Goal: Information Seeking & Learning: Understand process/instructions

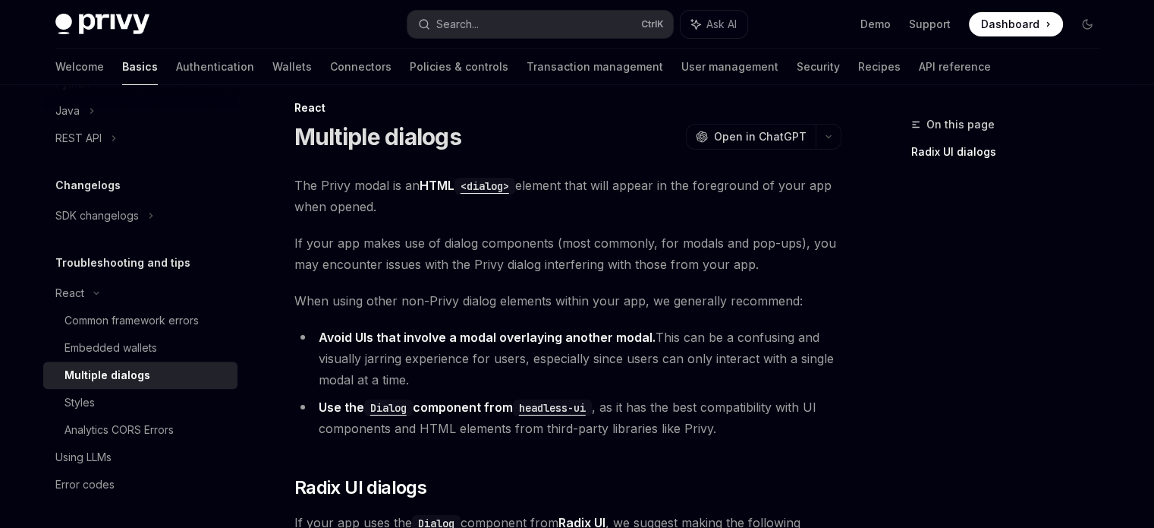
scroll to position [14, 0]
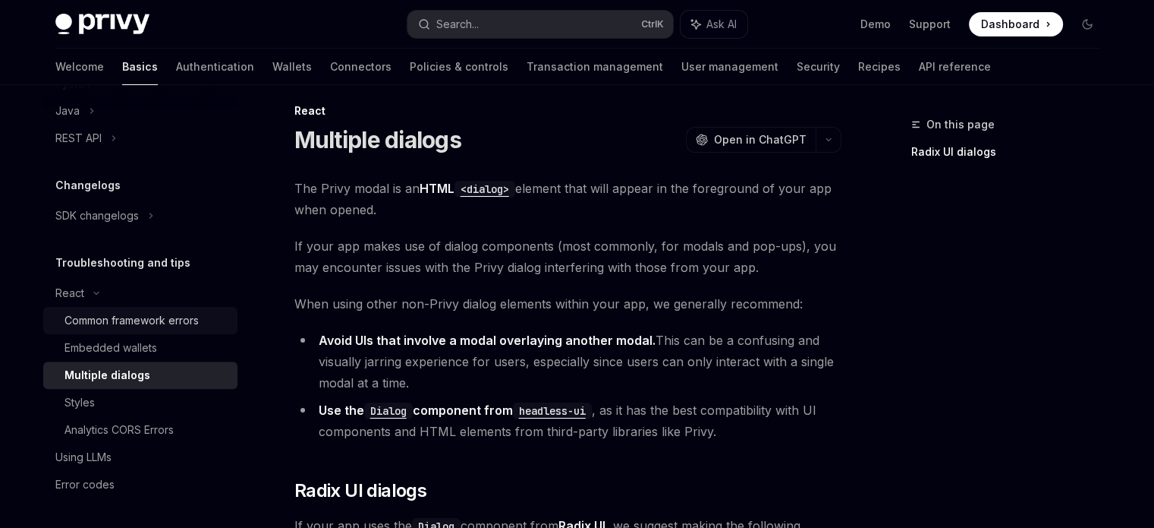
click at [101, 321] on div "Common framework errors" at bounding box center [132, 320] width 134 height 18
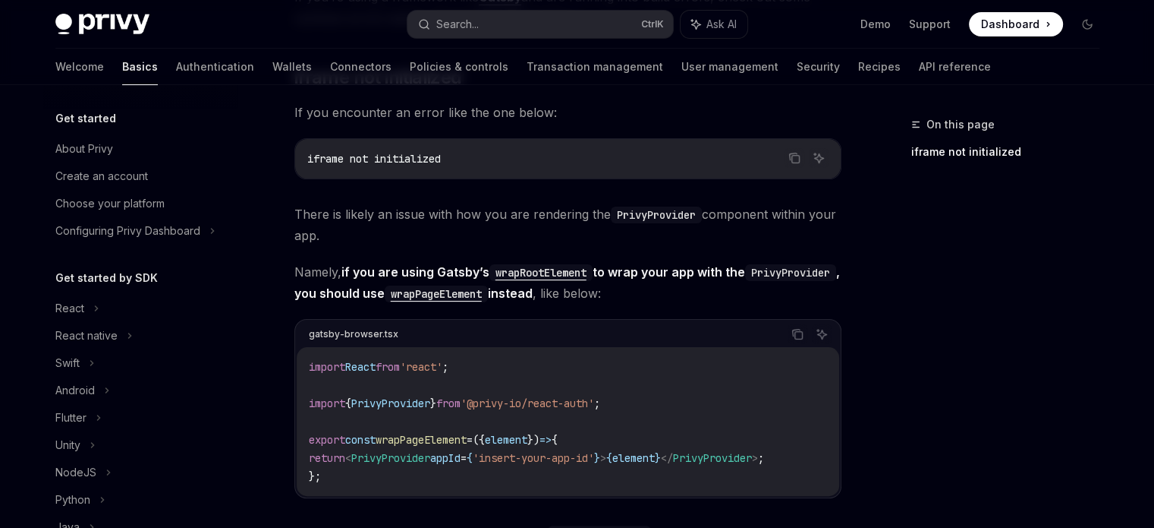
scroll to position [316, 0]
click at [80, 304] on div "React" at bounding box center [69, 308] width 29 height 18
type textarea "*"
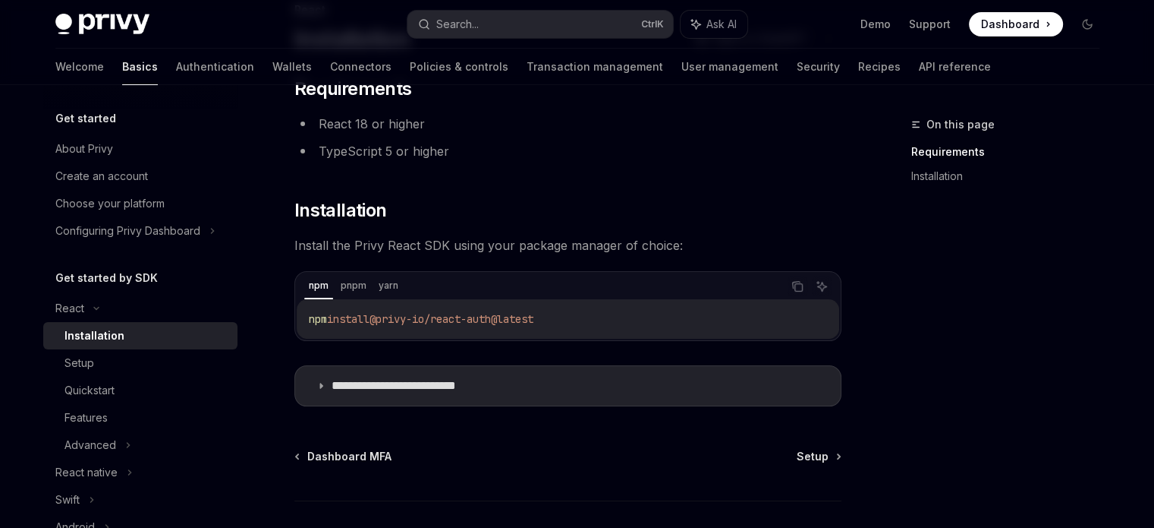
scroll to position [217, 0]
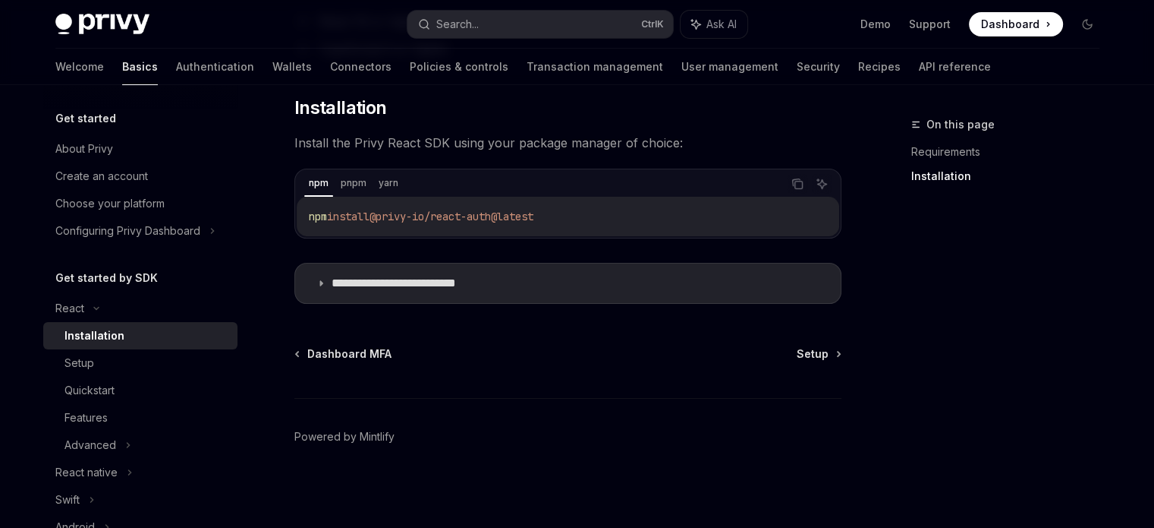
click at [521, 275] on summary "**********" at bounding box center [568, 282] width 546 height 39
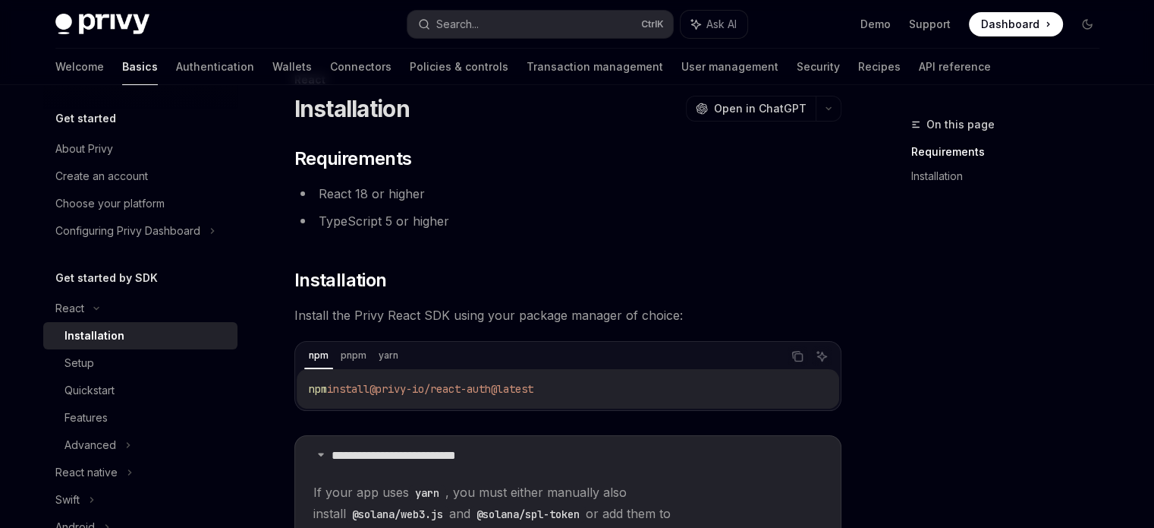
scroll to position [46, 0]
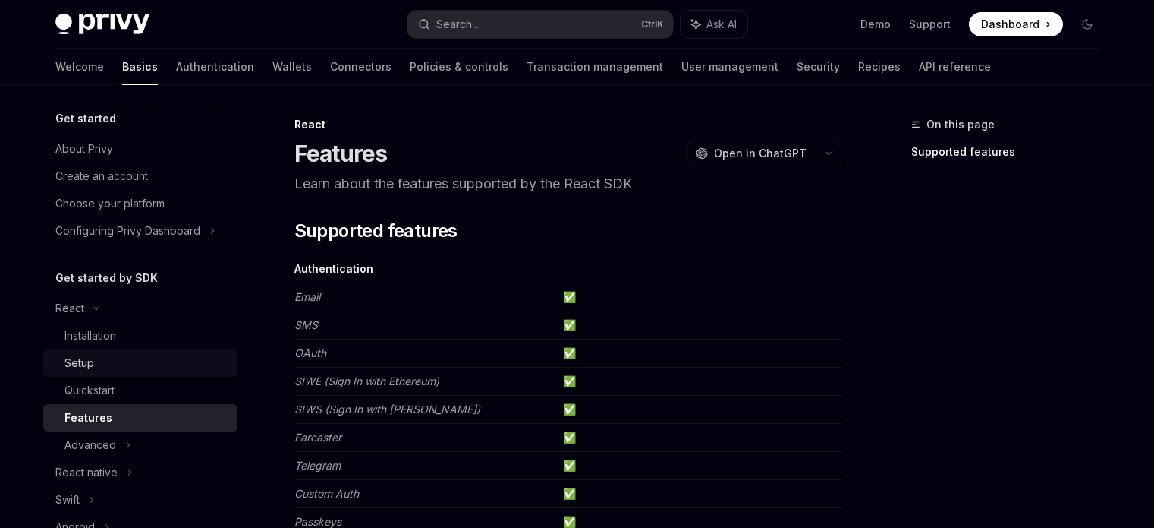
scroll to position [76, 0]
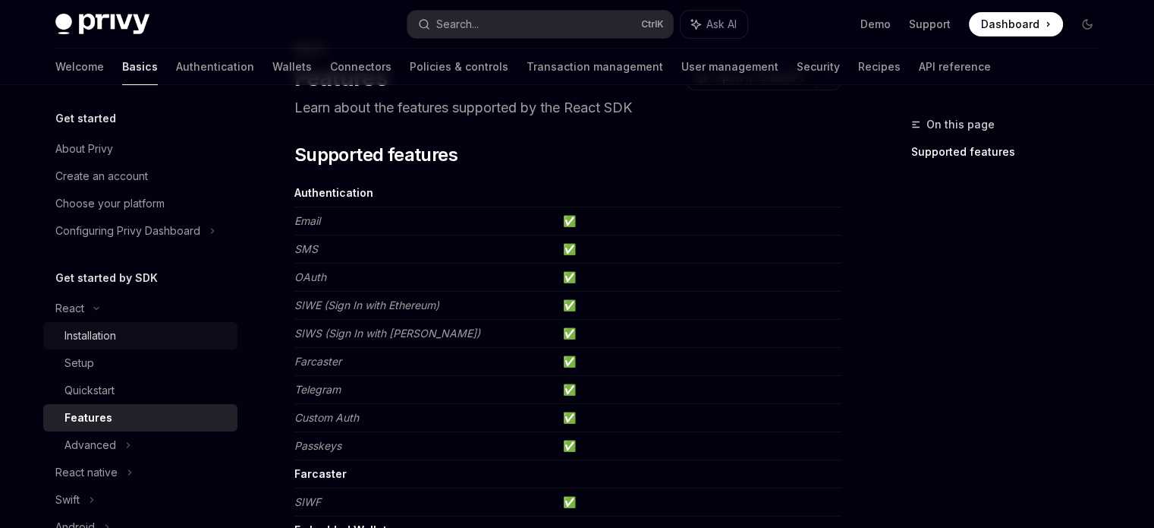
click at [131, 340] on div "Installation" at bounding box center [147, 335] width 164 height 18
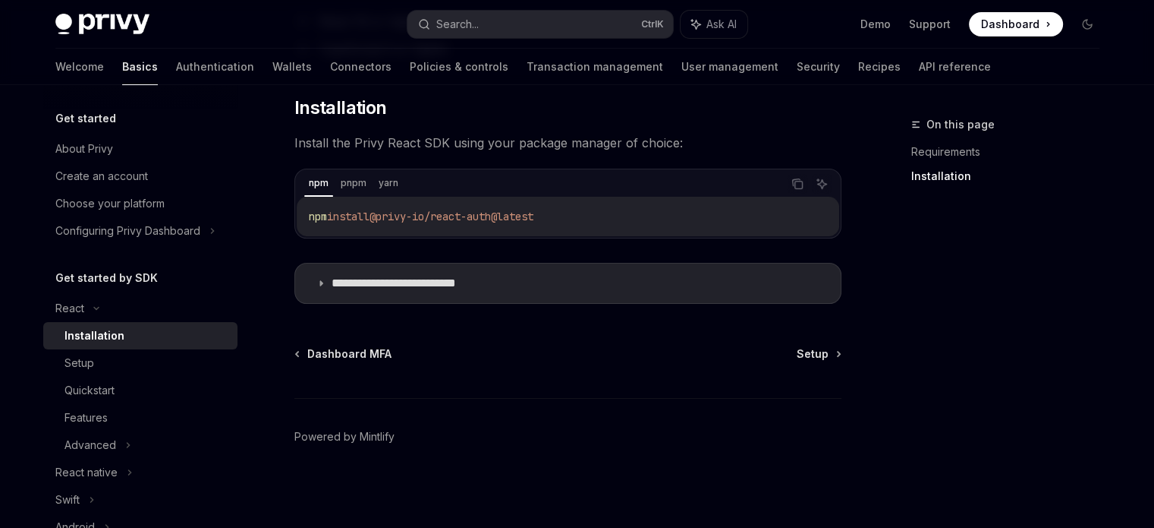
scroll to position [215, 0]
click at [322, 282] on icon at bounding box center [321, 285] width 9 height 9
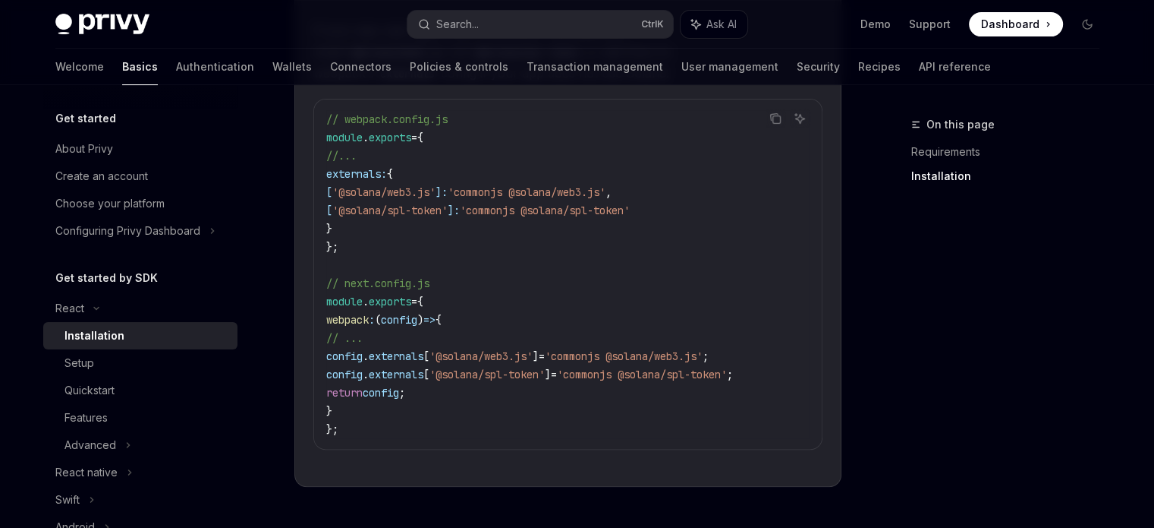
scroll to position [505, 0]
click at [84, 369] on div "Setup" at bounding box center [80, 363] width 30 height 18
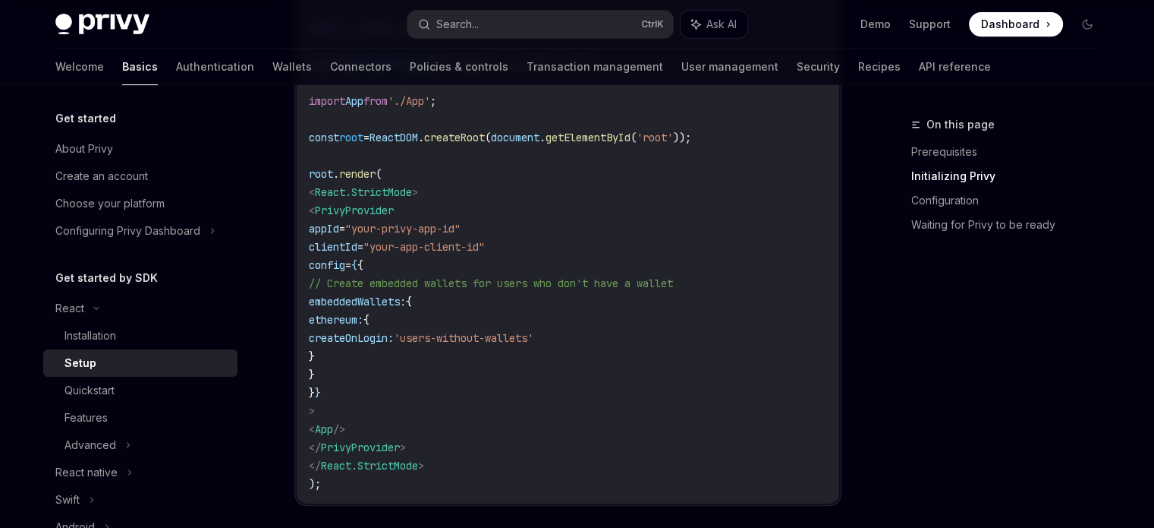
scroll to position [686, 0]
click at [387, 211] on span "PrivyProvider" at bounding box center [354, 212] width 79 height 14
copy code "< PrivyProvider"
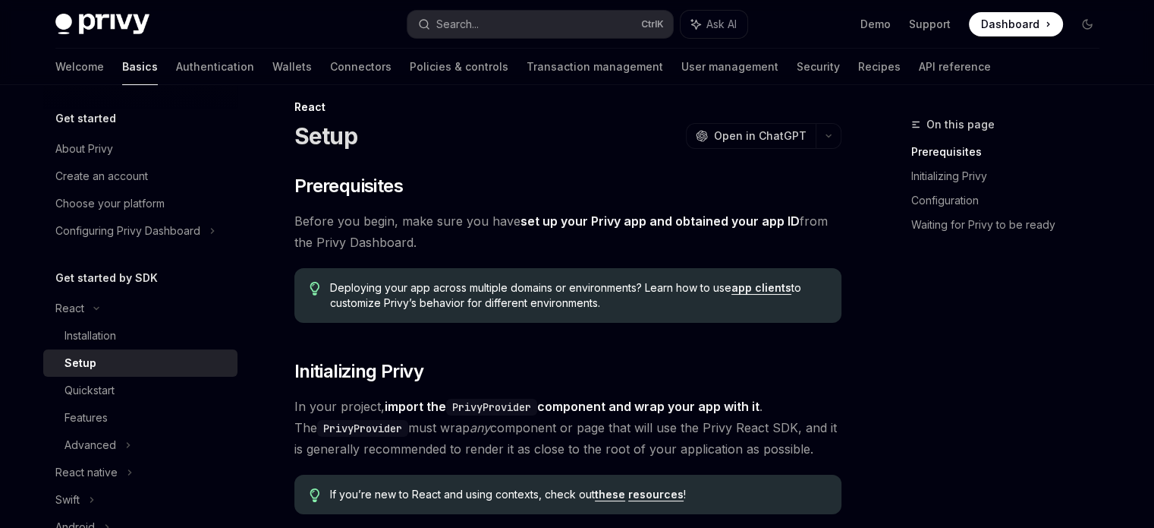
scroll to position [0, 0]
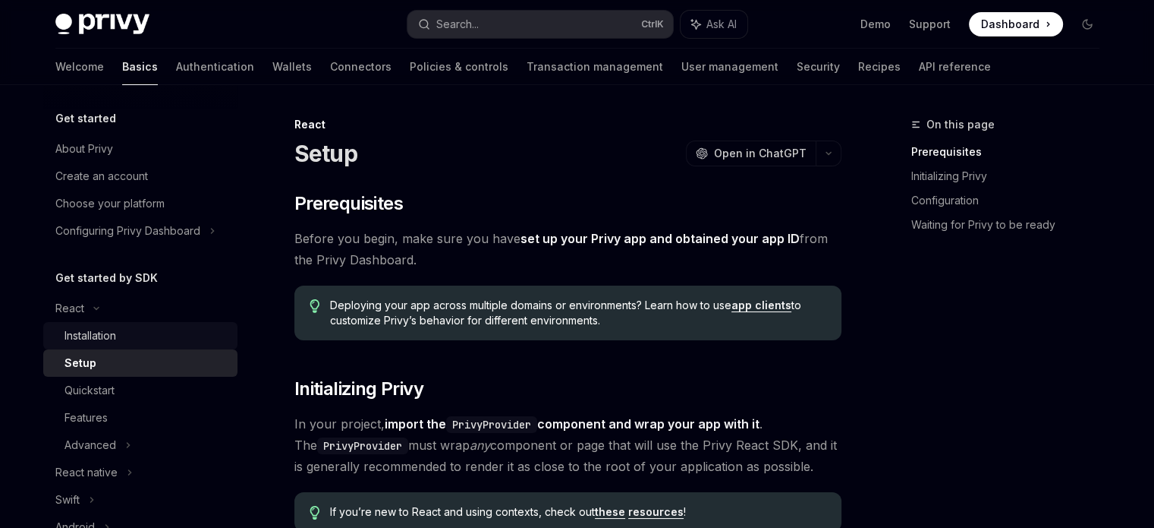
click at [140, 339] on div "Installation" at bounding box center [147, 335] width 164 height 18
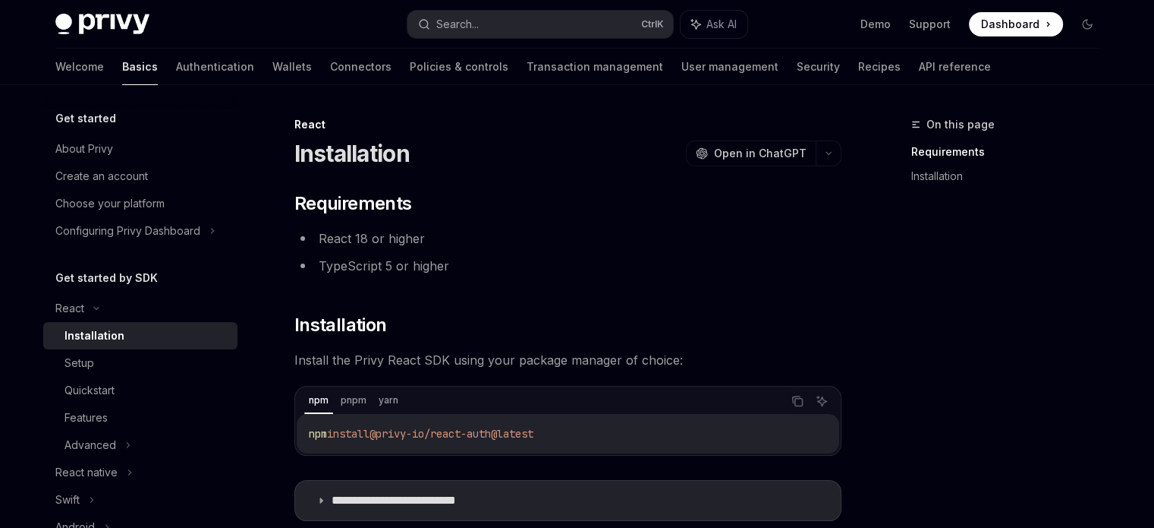
type textarea "*"
click at [798, 400] on icon "Copy the contents from the code block" at bounding box center [798, 401] width 12 height 12
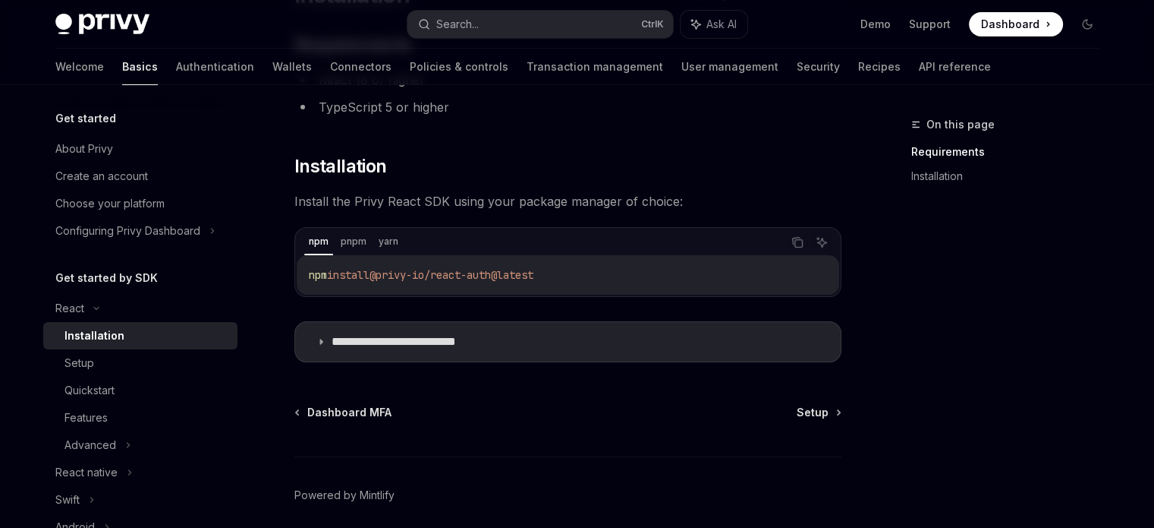
scroll to position [159, 0]
click at [461, 343] on p "**********" at bounding box center [418, 340] width 172 height 15
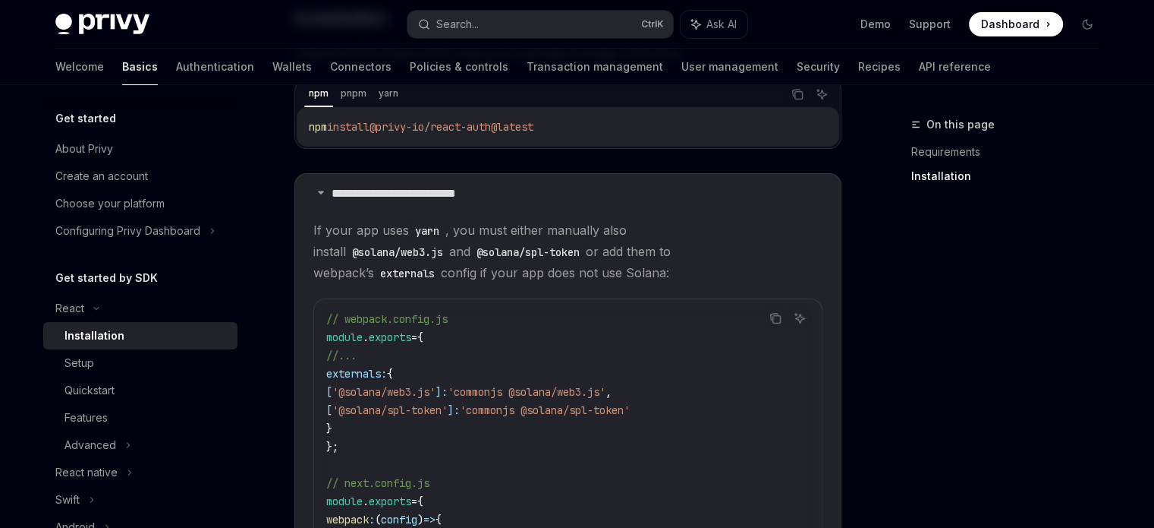
scroll to position [307, 0]
click at [780, 315] on icon "Copy the contents from the code block" at bounding box center [777, 319] width 8 height 8
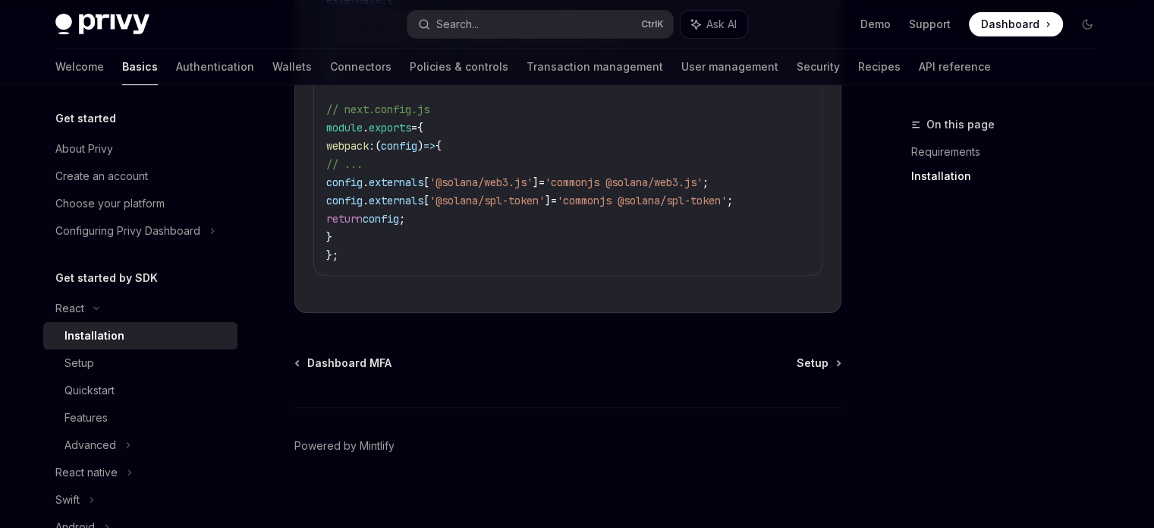
scroll to position [695, 0]
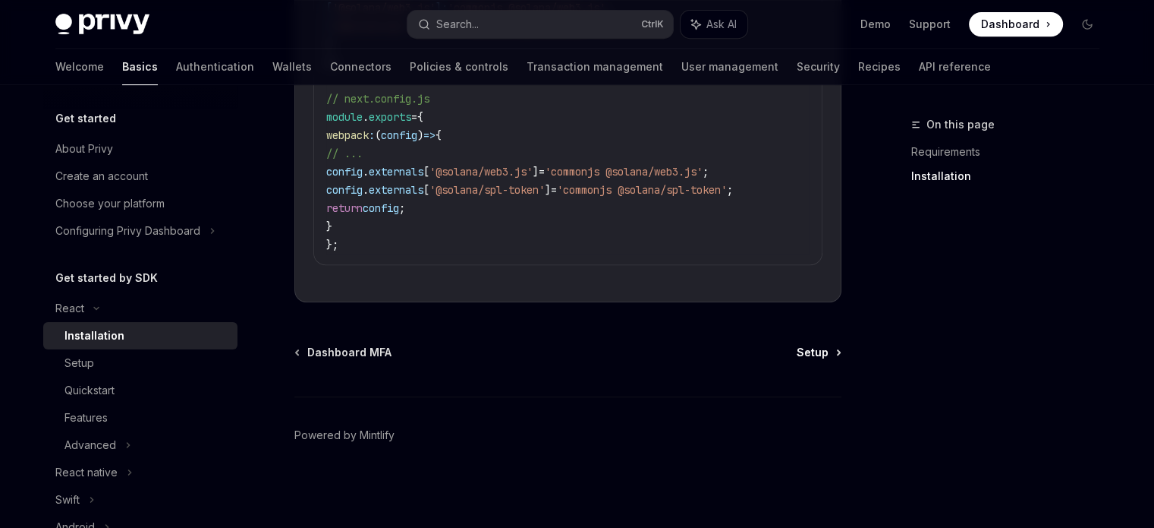
click at [824, 348] on span "Setup" at bounding box center [813, 352] width 32 height 15
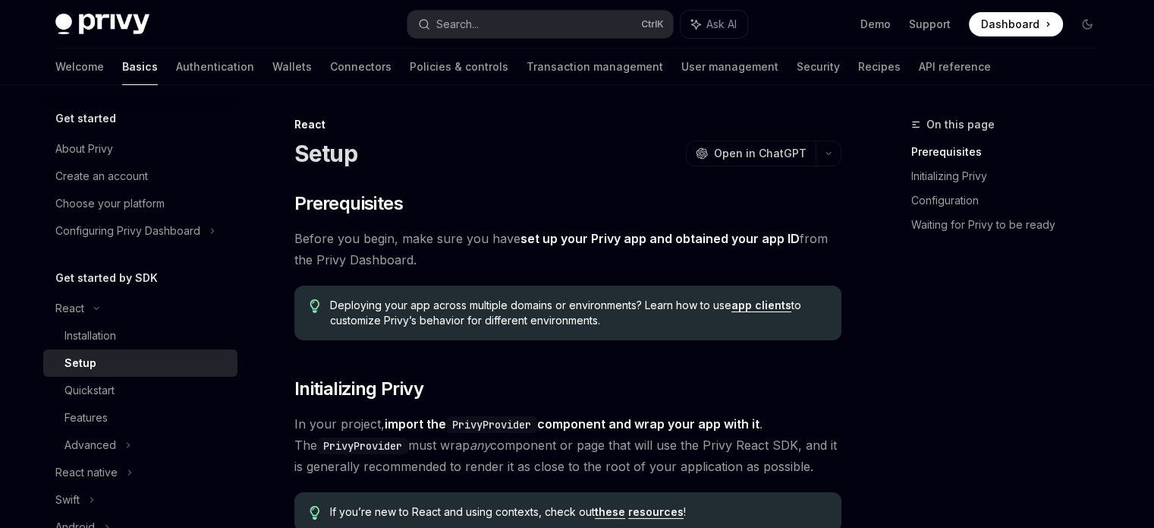
type textarea "*"
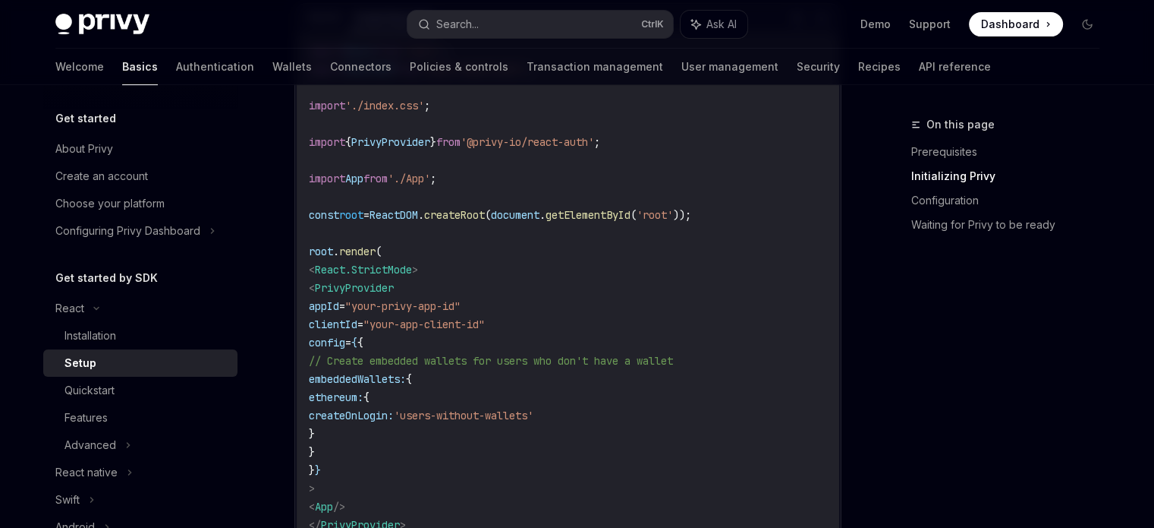
scroll to position [612, 0]
click at [512, 139] on span "'@privy-io/react-auth'" at bounding box center [528, 141] width 134 height 14
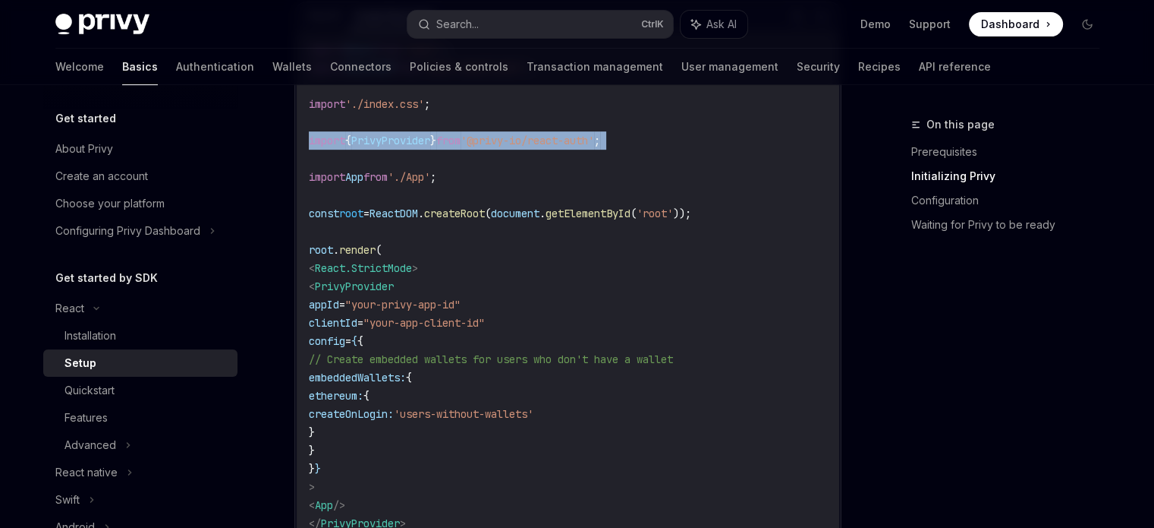
click at [512, 139] on span "'@privy-io/react-auth'" at bounding box center [528, 141] width 134 height 14
copy code "import { PrivyProvider } from '@privy-io/react-auth' ;"
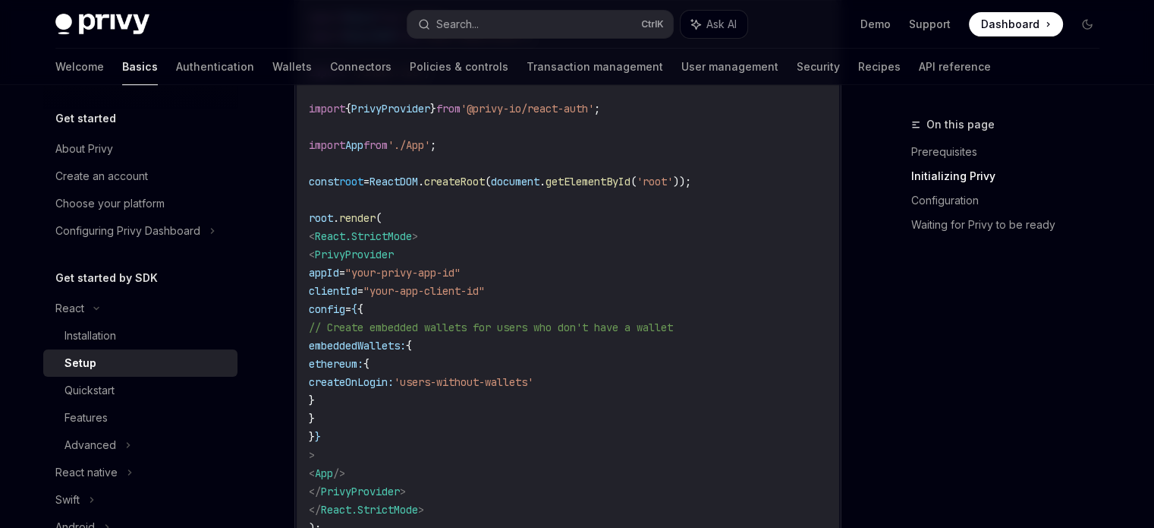
click at [394, 254] on span "PrivyProvider" at bounding box center [354, 254] width 79 height 14
copy code "< PrivyProvider"
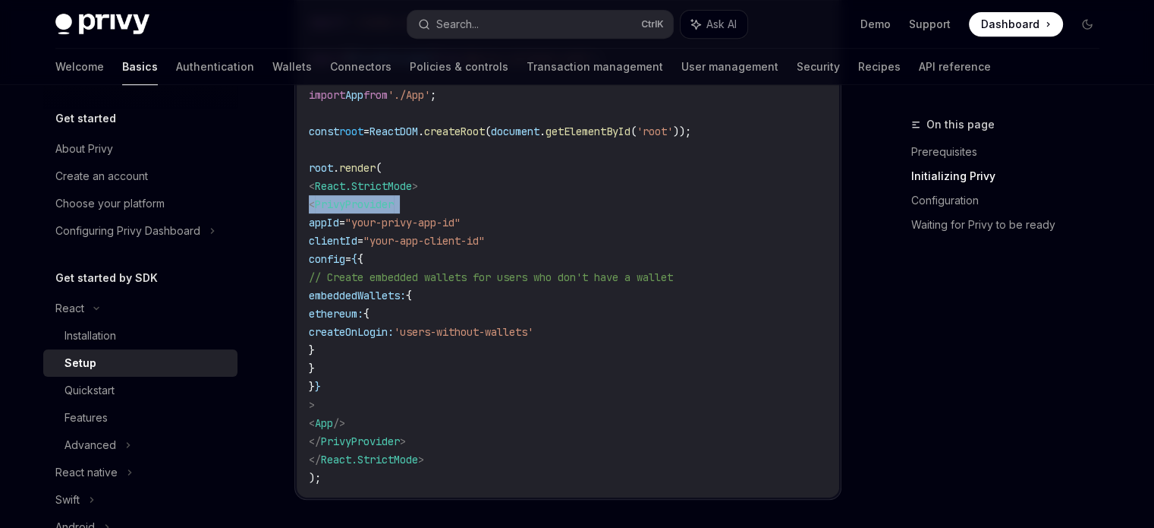
scroll to position [704, 0]
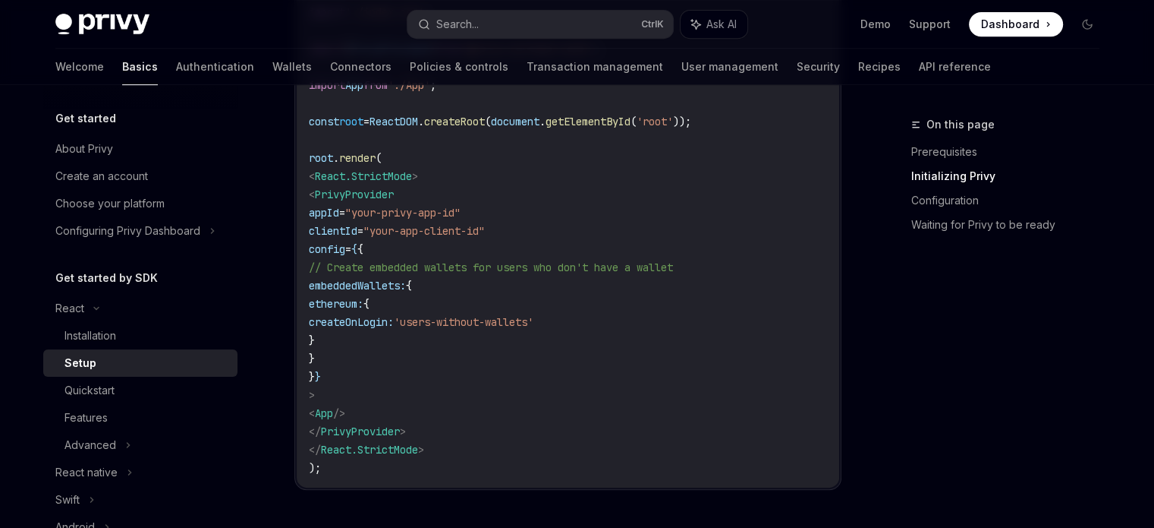
click at [400, 431] on span "PrivyProvider" at bounding box center [360, 431] width 79 height 14
copy code "</ PrivyProvider >"
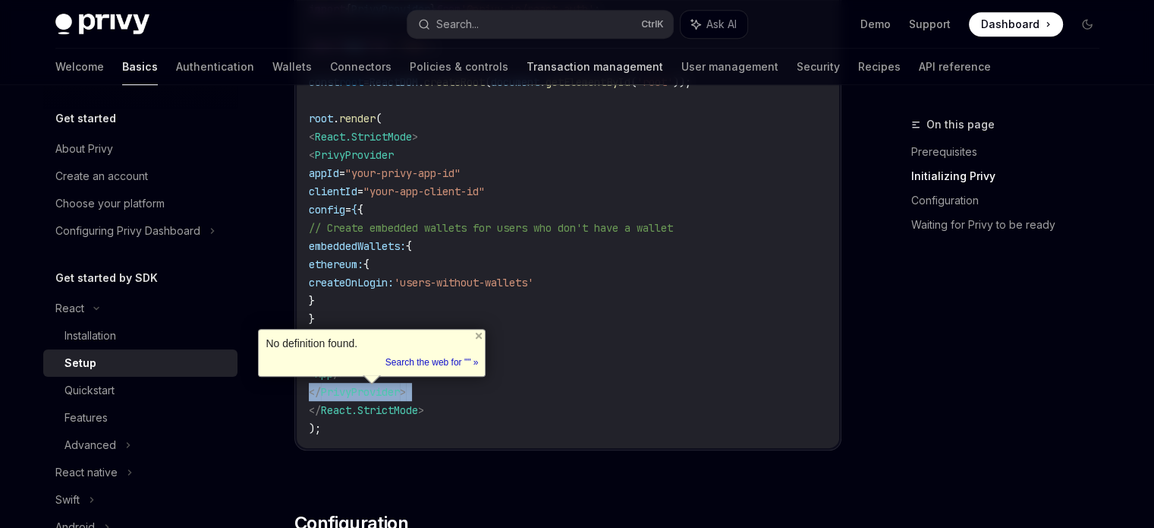
scroll to position [744, 0]
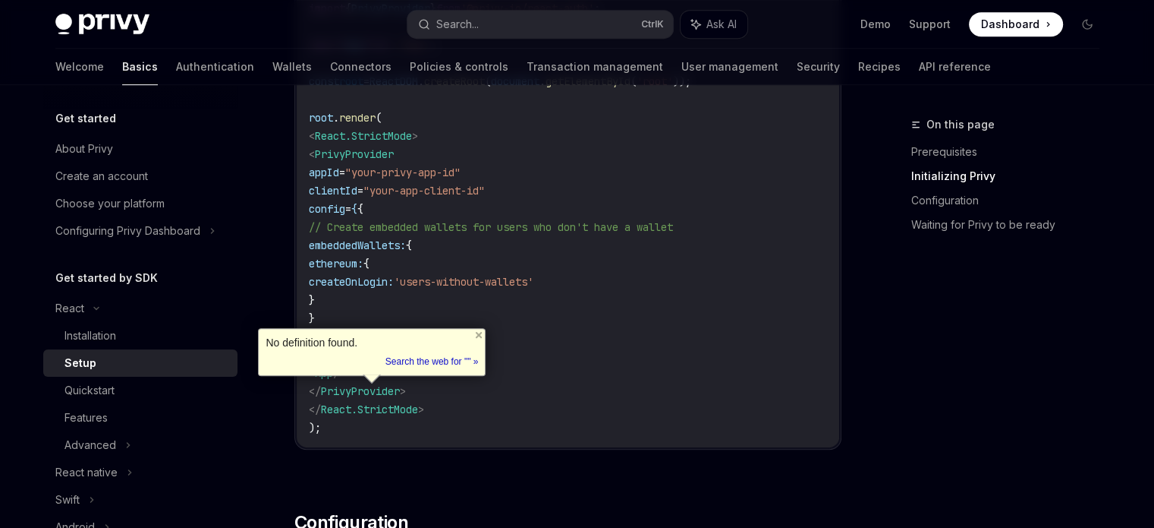
click at [609, 335] on code "import React from 'react' ; import ReactDOM from 'react-dom/client' ; import '.…" at bounding box center [568, 172] width 518 height 528
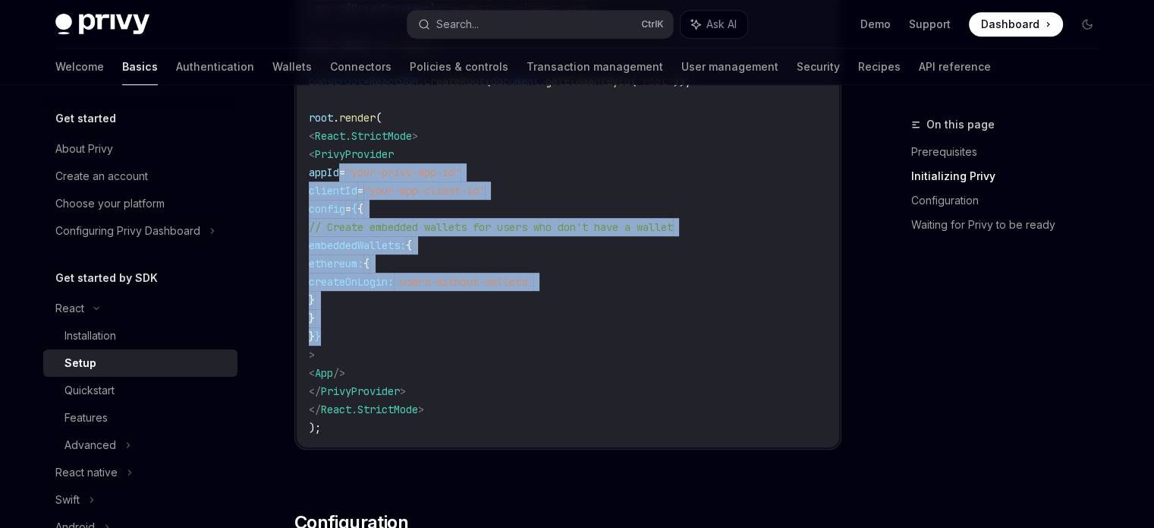
drag, startPoint x: 361, startPoint y: 331, endPoint x: 342, endPoint y: 169, distance: 162.8
click at [342, 169] on code "import React from 'react' ; import ReactDOM from 'react-dom/client' ; import '.…" at bounding box center [568, 172] width 518 height 528
copy code "appId = "your-privy-app-id" clientId = "your-app-client-id" config = { { // Cre…"
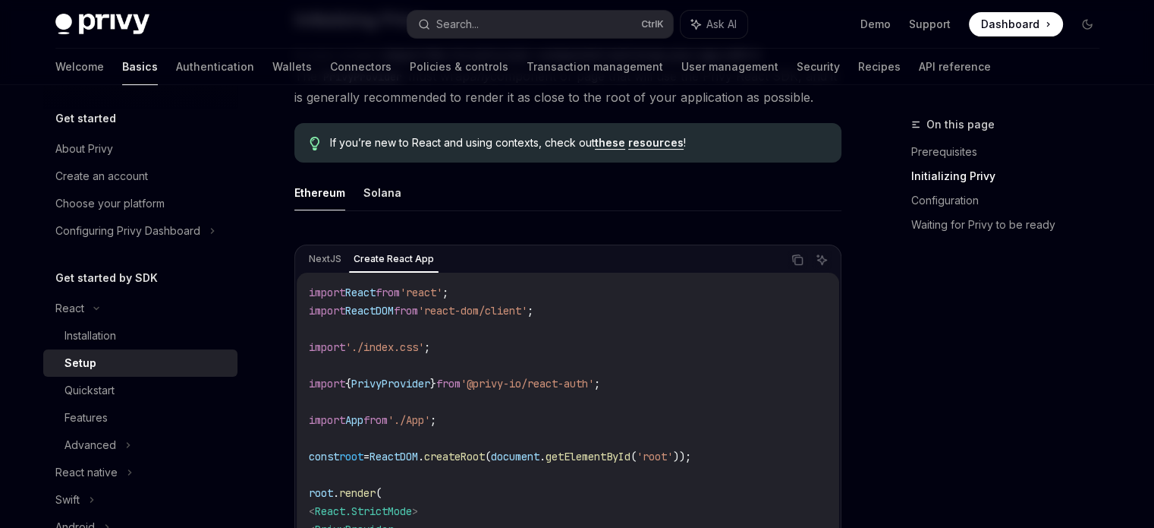
scroll to position [397, 0]
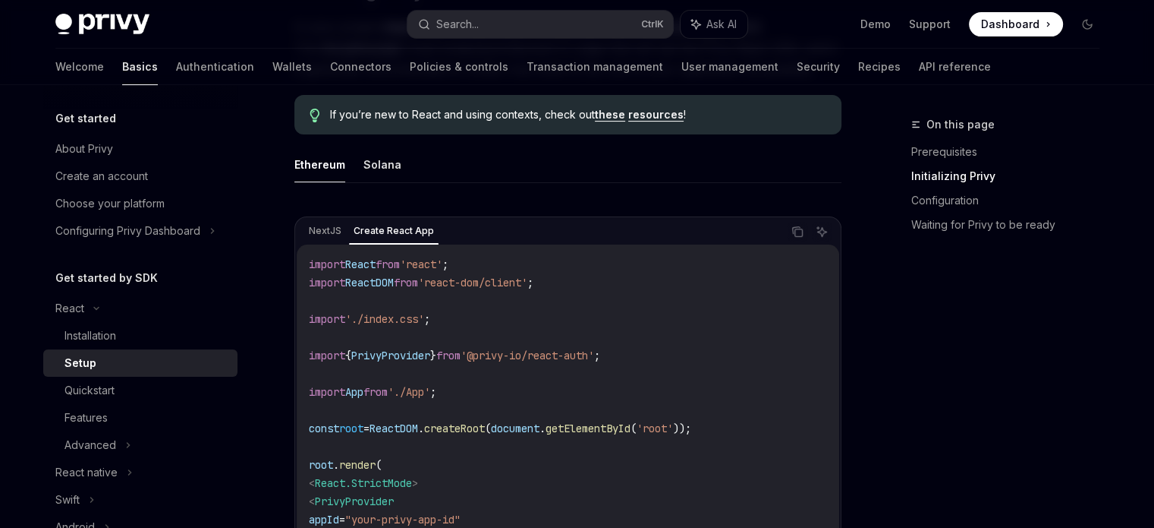
click at [540, 390] on code "import React from 'react' ; import ReactDOM from 'react-dom/client' ; import '.…" at bounding box center [568, 519] width 518 height 528
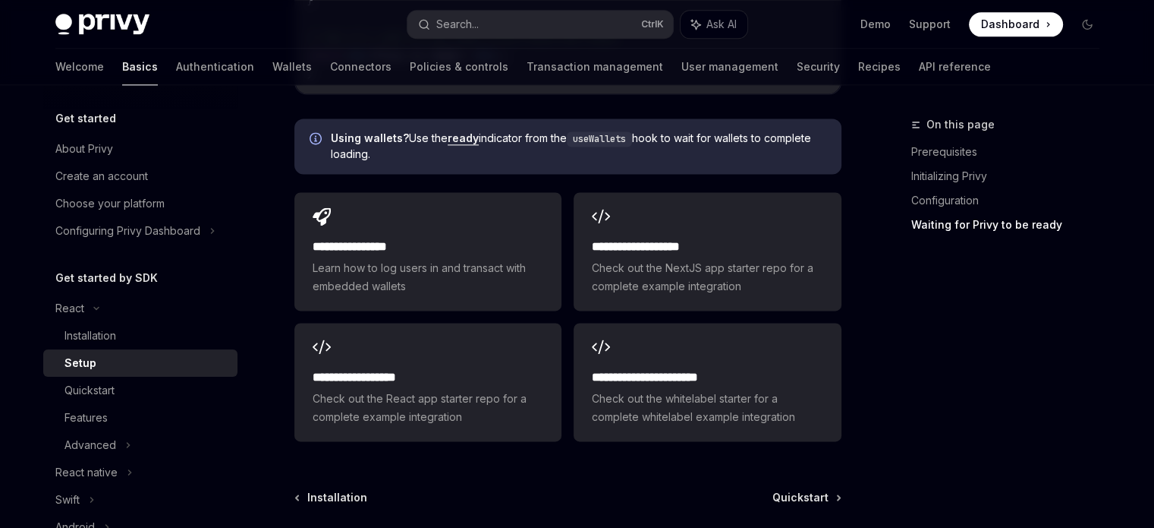
scroll to position [2084, 0]
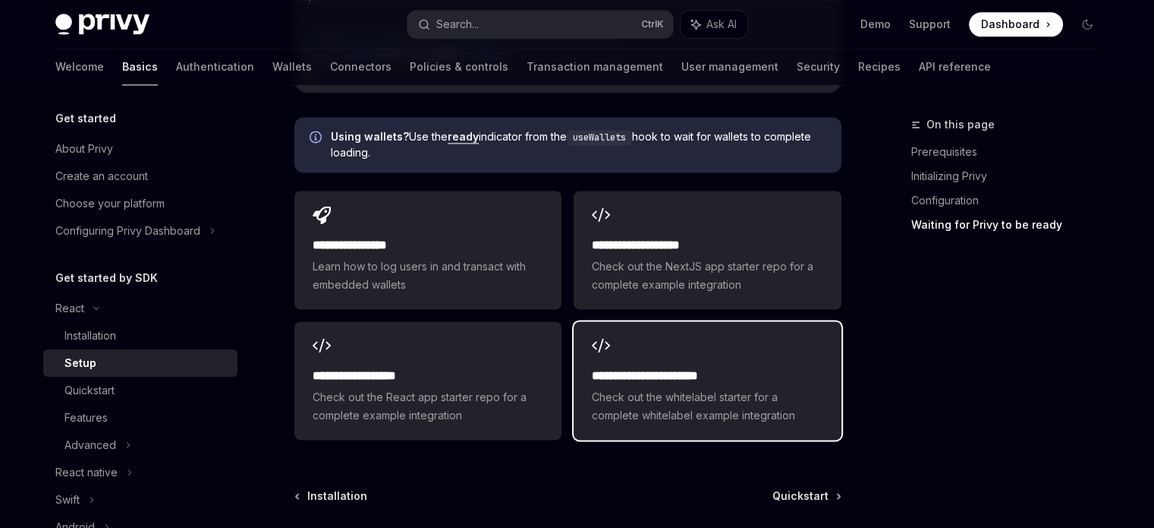
click at [684, 388] on span "Check out the whitelabel starter for a complete whitelabel example integration" at bounding box center [707, 406] width 231 height 36
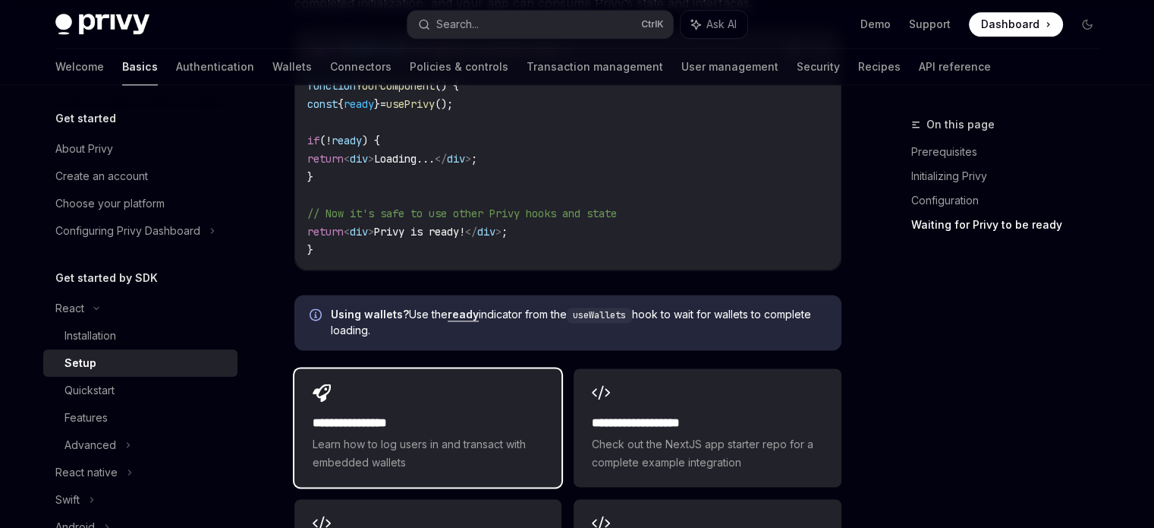
scroll to position [1908, 0]
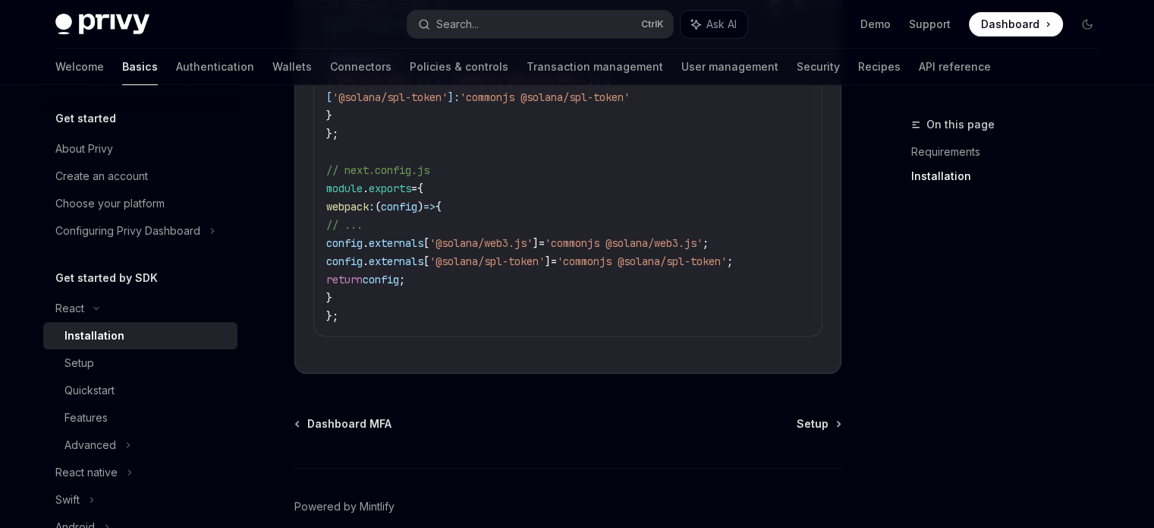
scroll to position [695, 0]
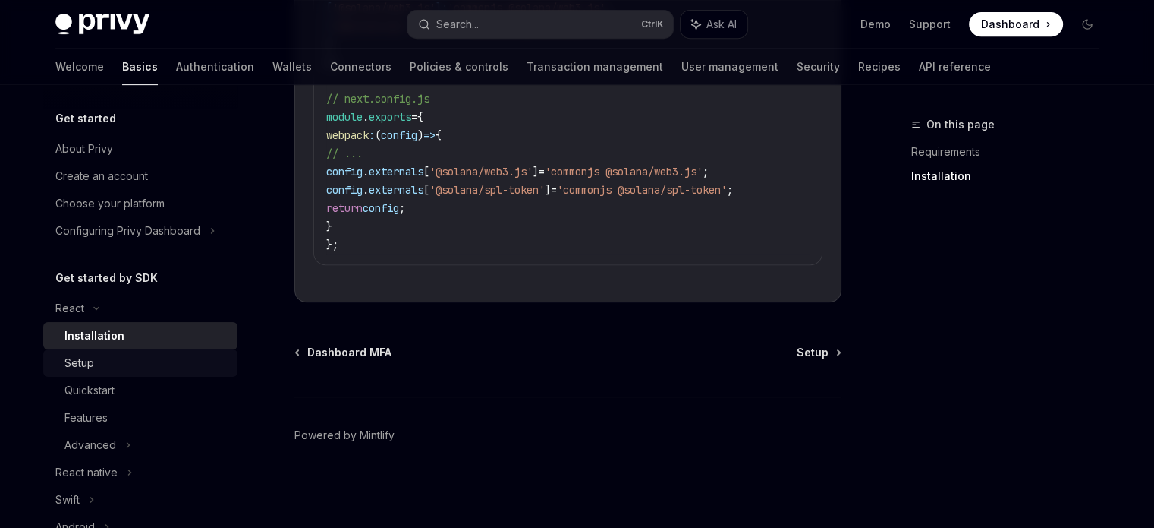
click at [123, 359] on div "Setup" at bounding box center [147, 363] width 164 height 18
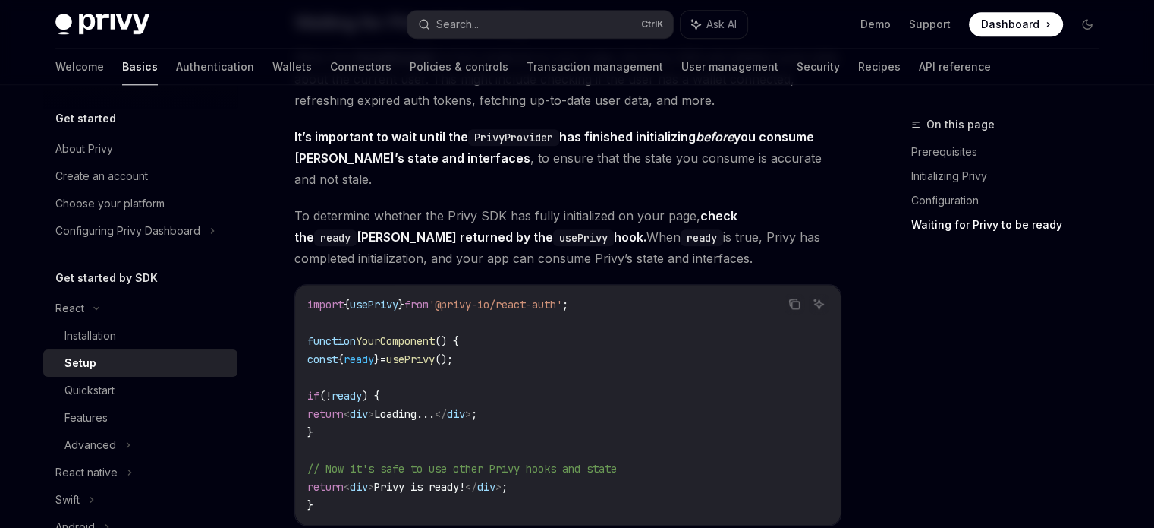
scroll to position [1655, 0]
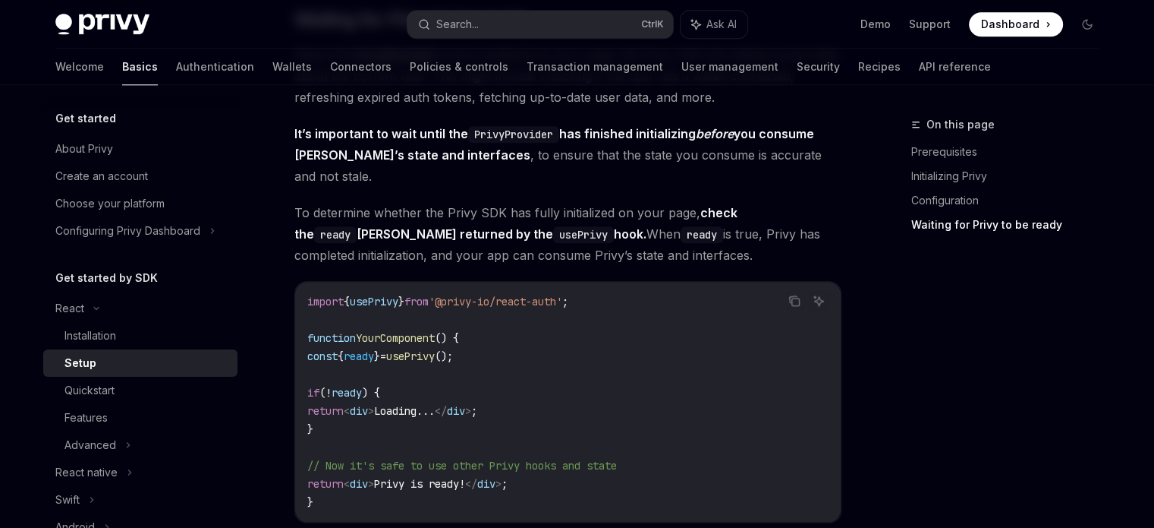
click at [435, 349] on span "usePrivy" at bounding box center [410, 356] width 49 height 14
copy code "const { ready } = usePrivy ();"
drag, startPoint x: 328, startPoint y: 406, endPoint x: 317, endPoint y: 370, distance: 37.2
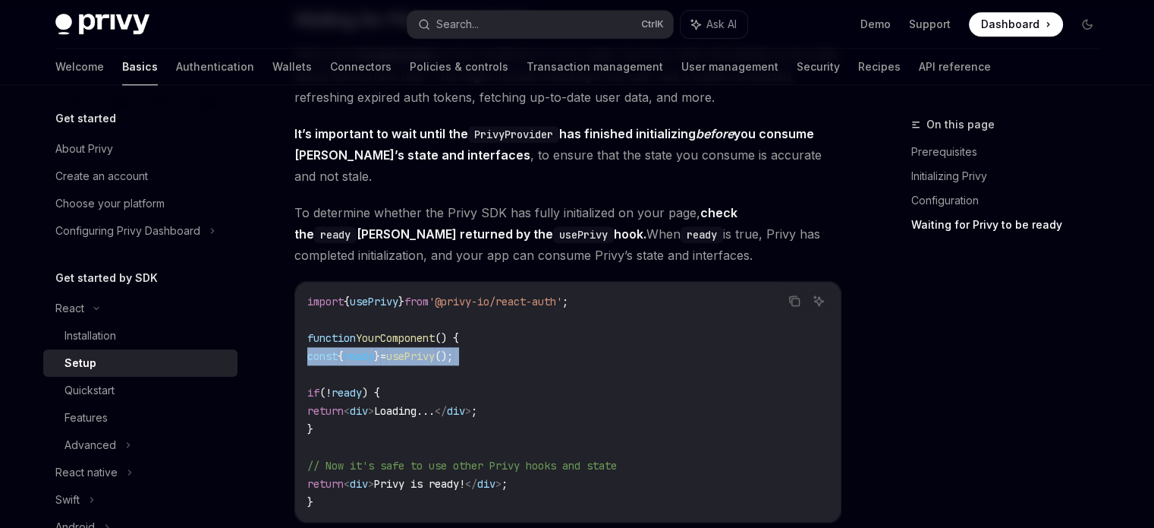
click at [317, 370] on code "import { usePrivy } from '@privy-io/react-auth' ; function YourComponent () { c…" at bounding box center [567, 401] width 521 height 219
copy code "if ( ! ready ) { return < div > Loading... </ div > ; }"
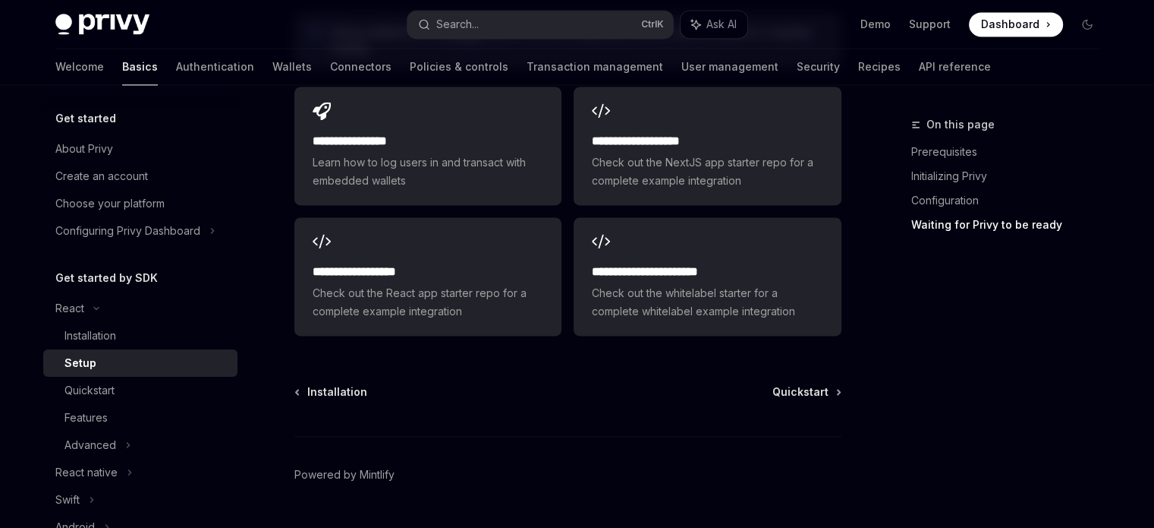
scroll to position [2204, 0]
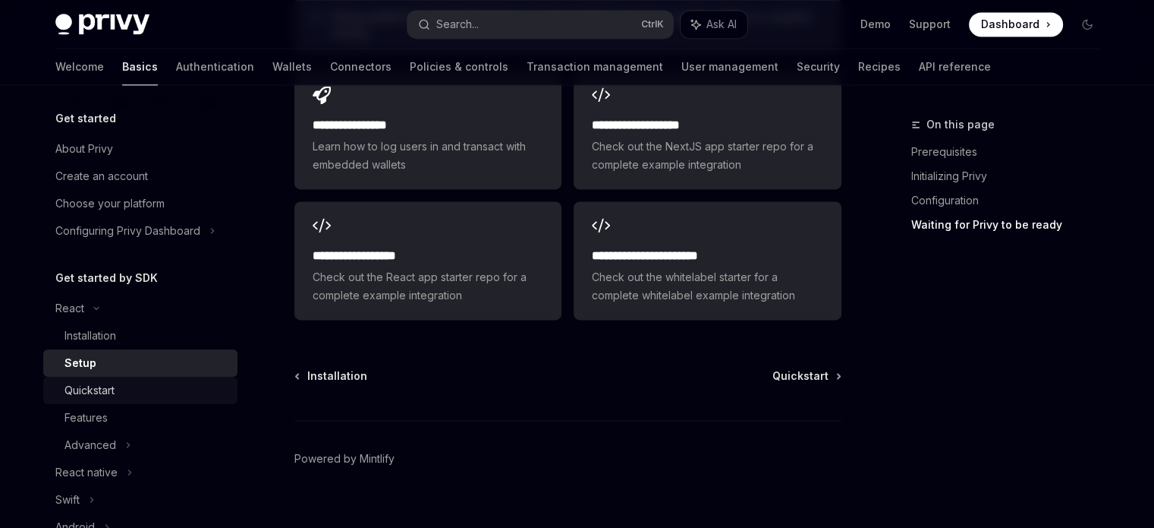
click at [114, 385] on div "Quickstart" at bounding box center [90, 390] width 50 height 18
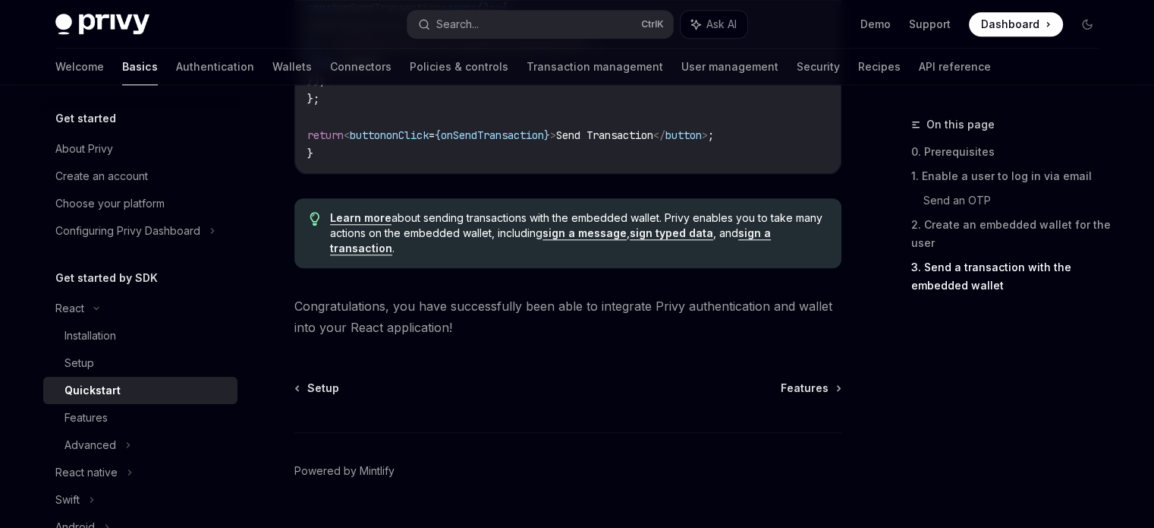
scroll to position [1673, 0]
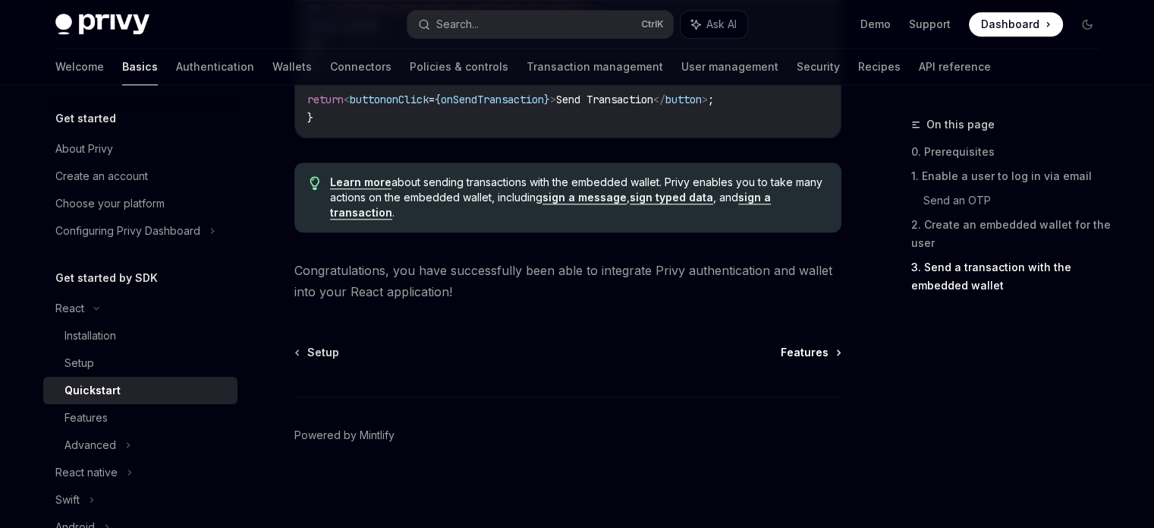
click at [815, 351] on span "Features" at bounding box center [805, 352] width 48 height 15
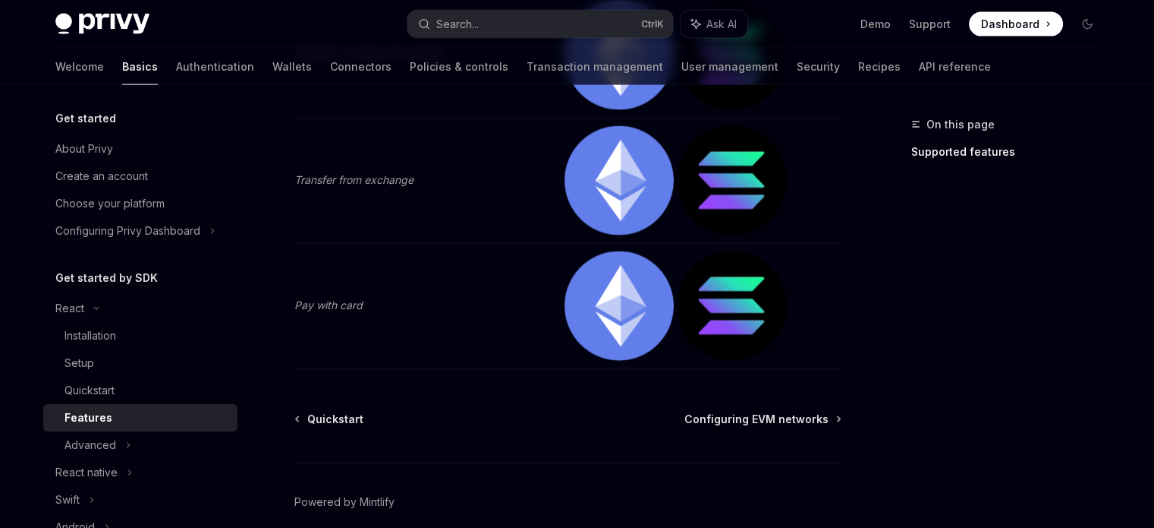
scroll to position [3373, 0]
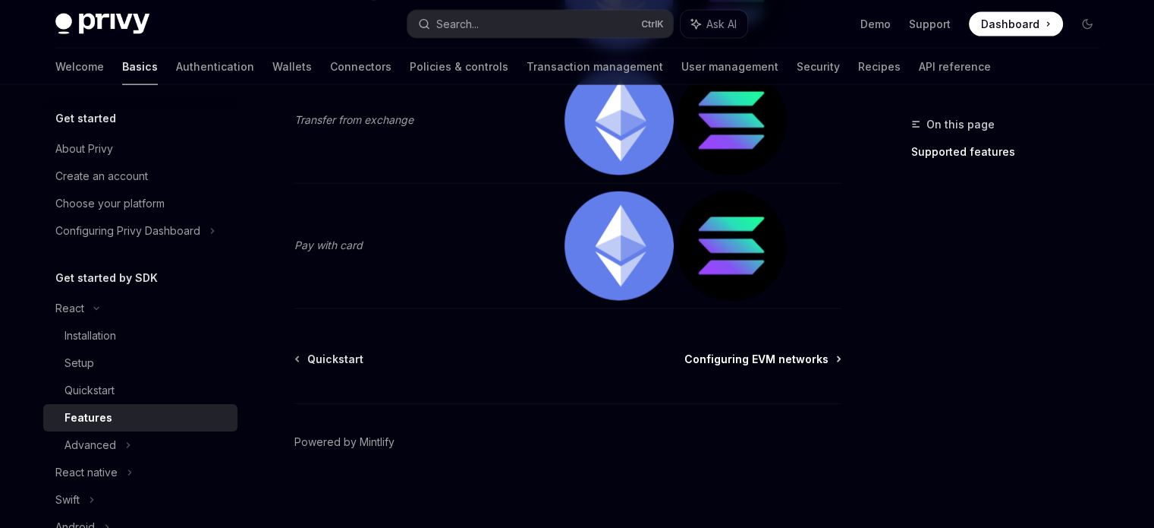
click at [698, 357] on span "Configuring EVM networks" at bounding box center [757, 358] width 144 height 15
type textarea "*"
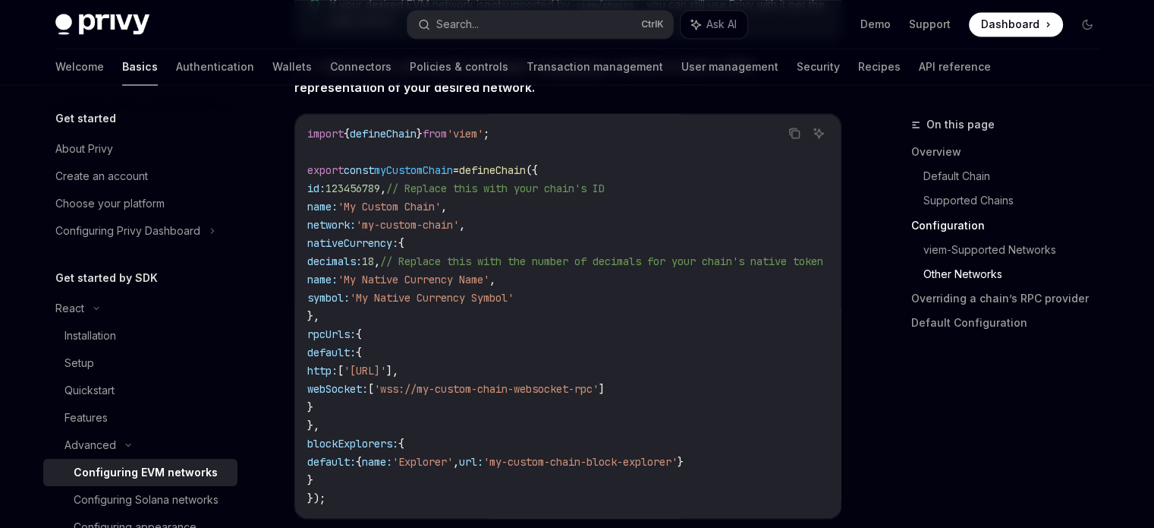
scroll to position [2657, 0]
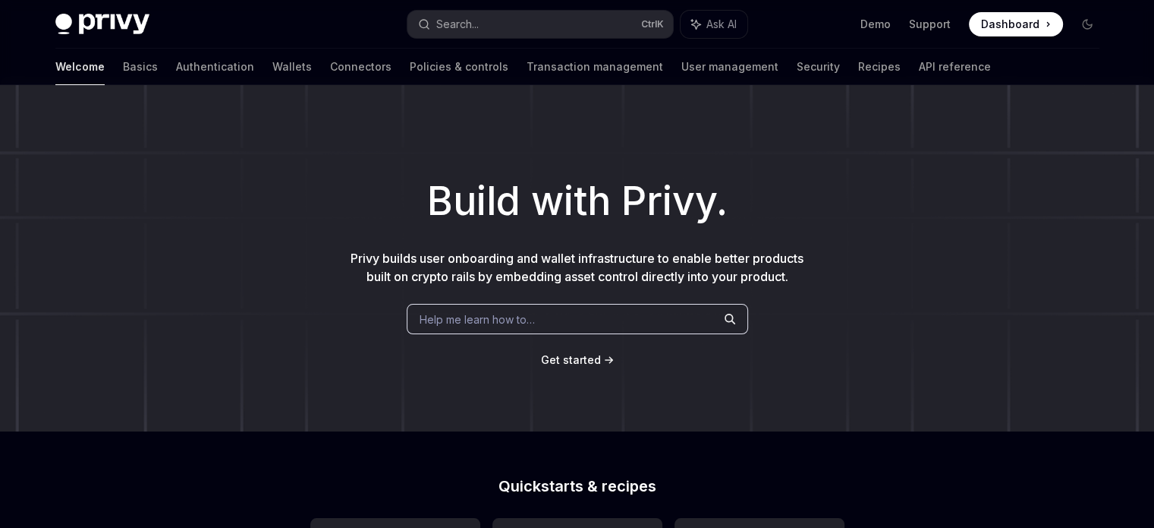
click at [605, 39] on div "Privy Docs home page Search... Ctrl K Ask AI Demo Support Dashboard Dashboard S…" at bounding box center [577, 24] width 1044 height 49
click at [543, 24] on button "Search... Ctrl K" at bounding box center [541, 24] width 266 height 27
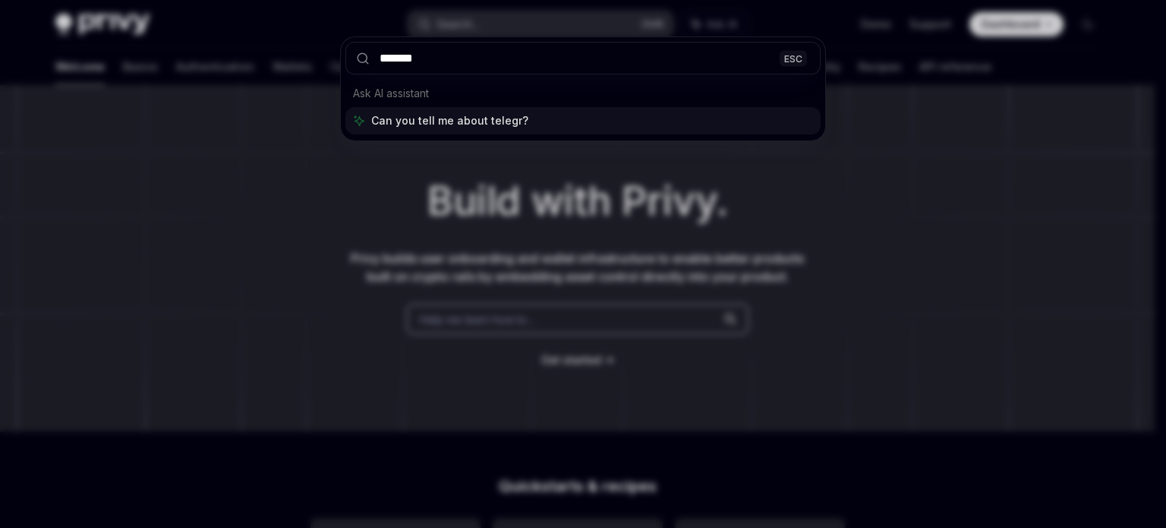
type input "********"
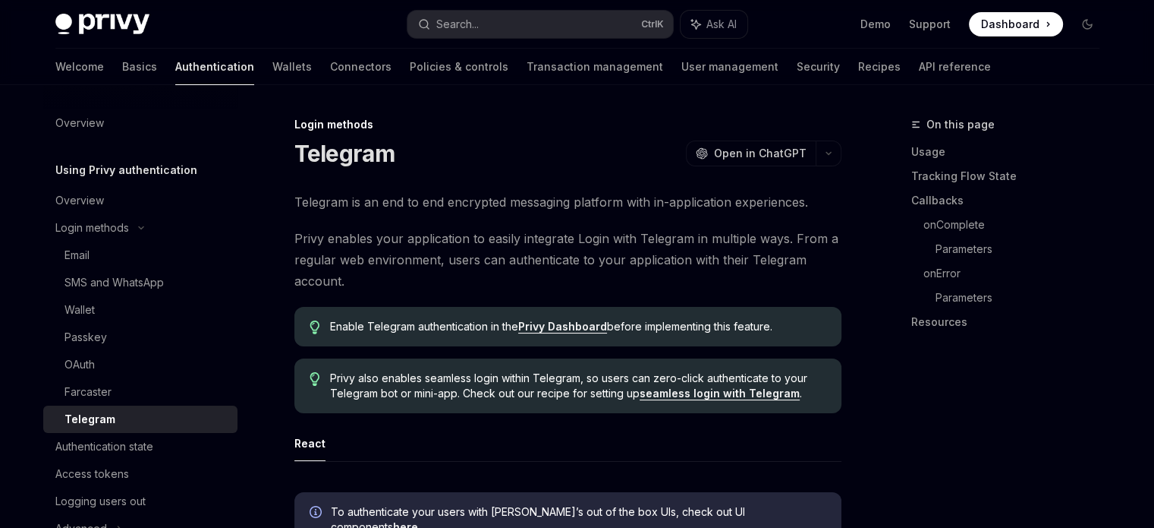
type textarea "*"
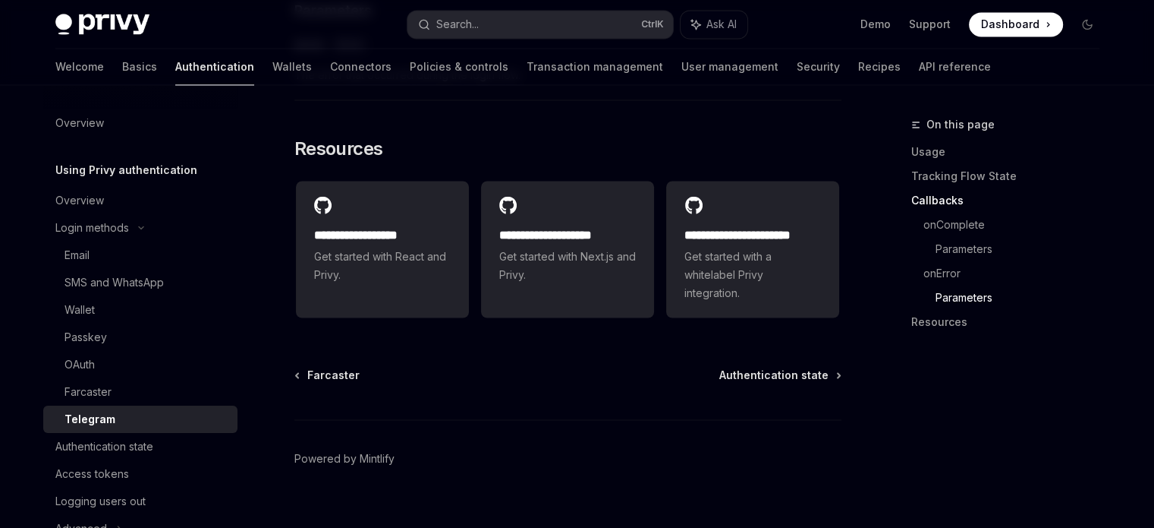
scroll to position [2474, 0]
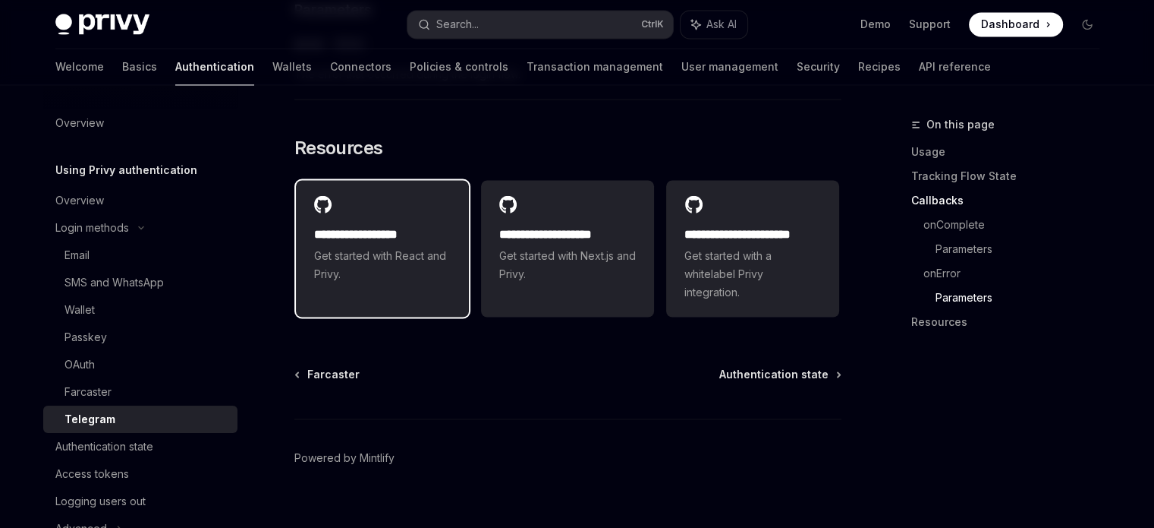
click at [431, 250] on span "Get started with React and Privy." at bounding box center [382, 265] width 137 height 36
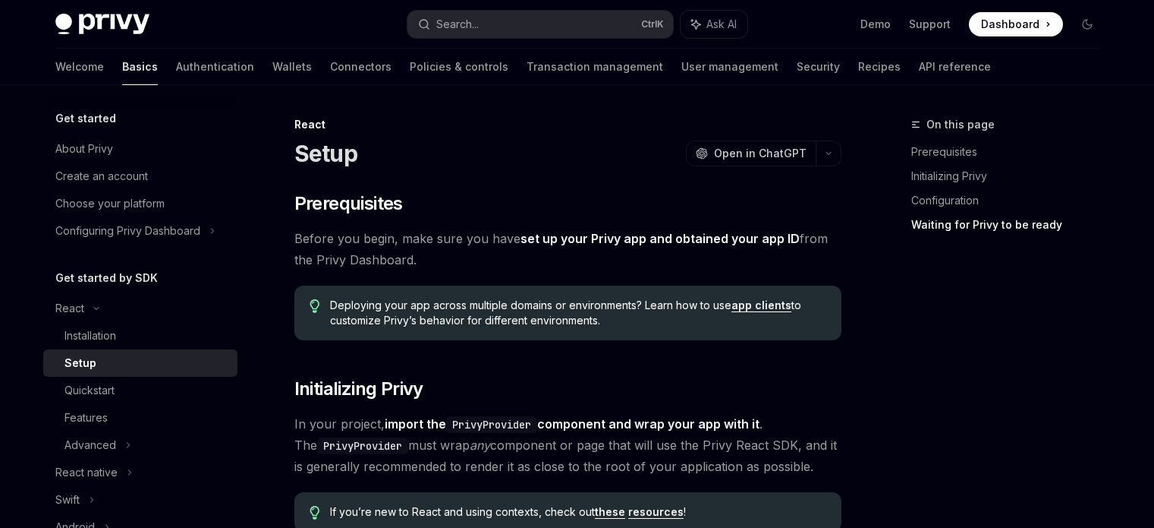
scroll to position [1908, 0]
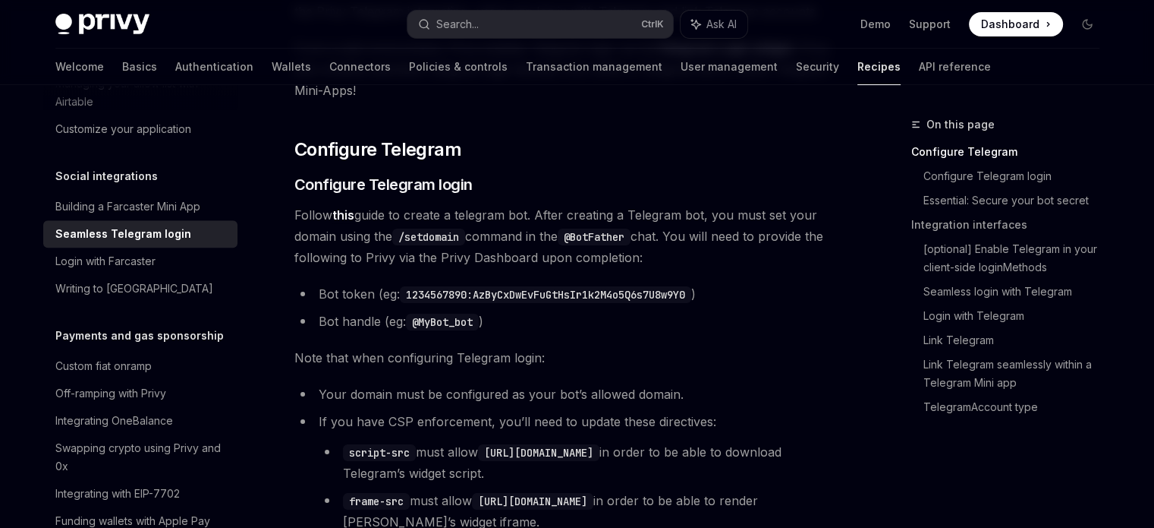
scroll to position [211, 0]
click at [514, 288] on code "1234567890:AzByCxDwEvFuGtHsIr1k2M4o5Q6s7U8w9Y0" at bounding box center [545, 295] width 291 height 17
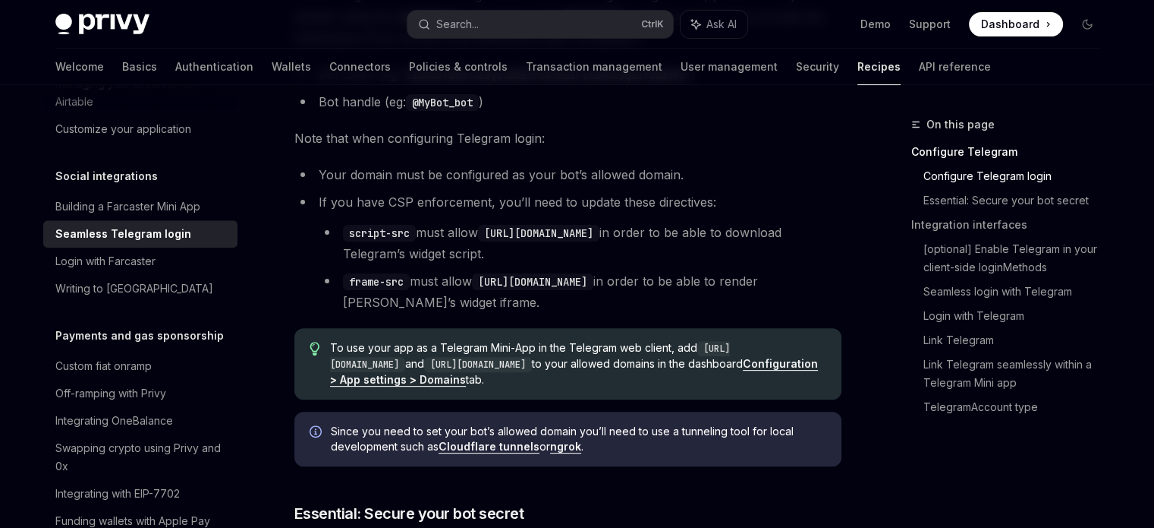
scroll to position [425, 0]
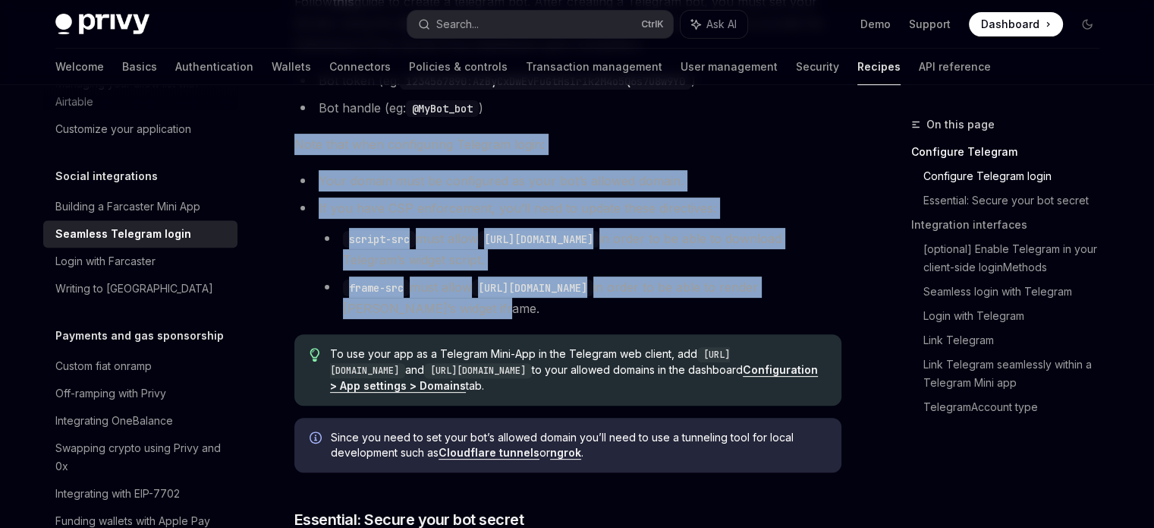
drag, startPoint x: 497, startPoint y: 309, endPoint x: 291, endPoint y: 130, distance: 272.8
copy div "Note that when configuring Telegram login: Your domain must be configured as yo…"
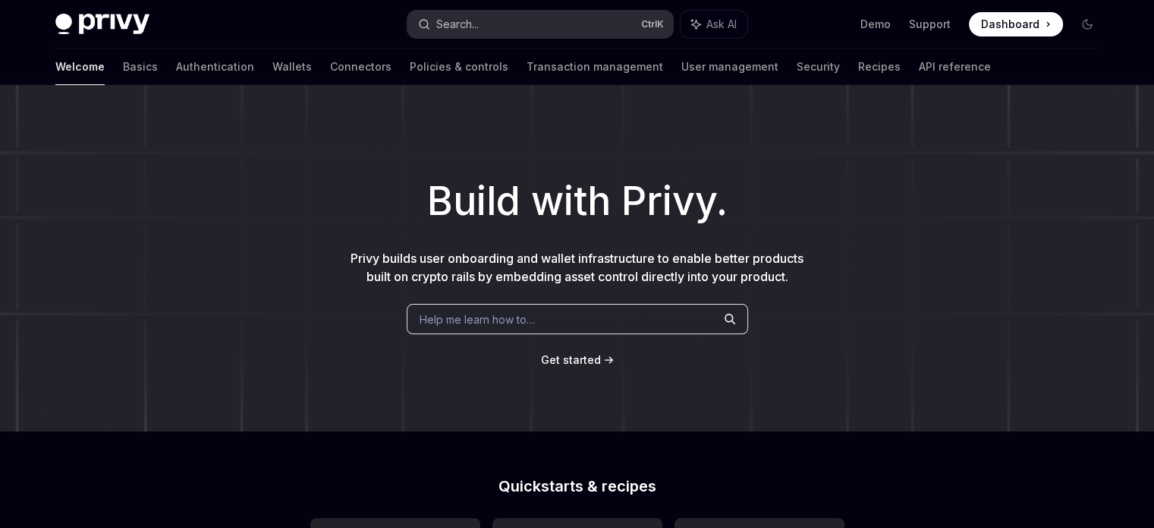
click at [550, 32] on button "Search... Ctrl K" at bounding box center [541, 24] width 266 height 27
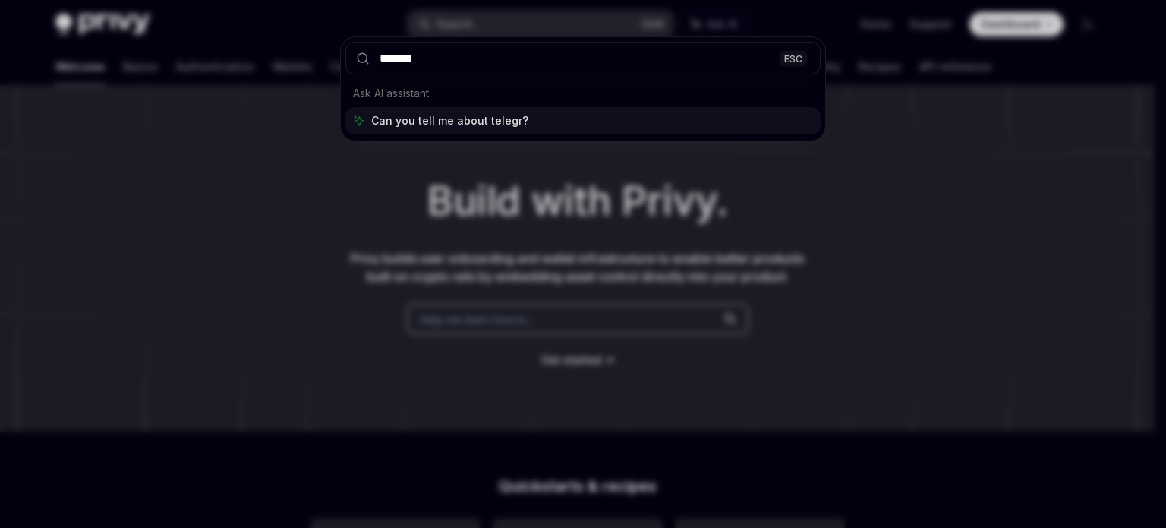
type input "********"
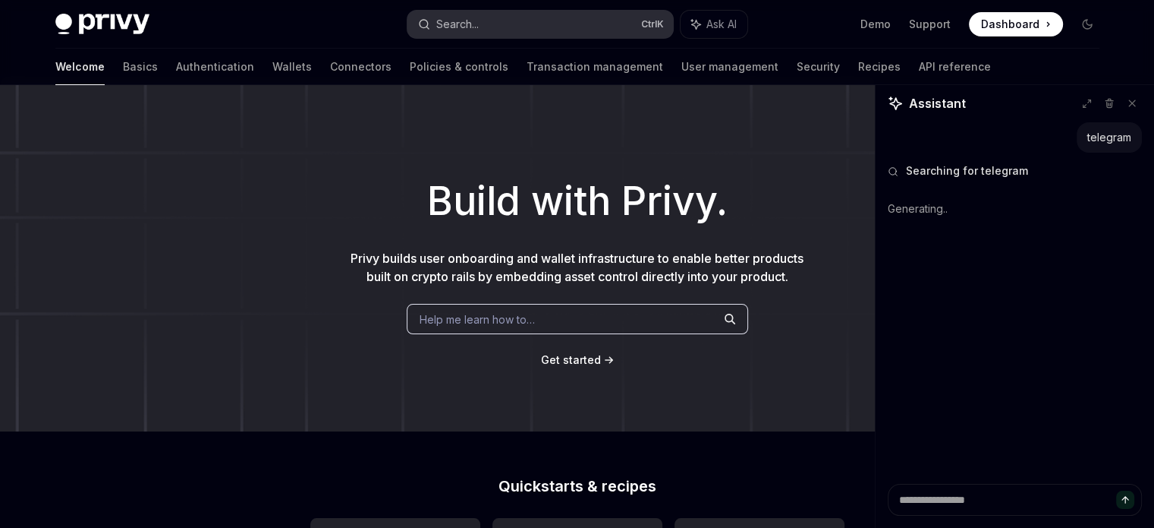
type textarea "*"
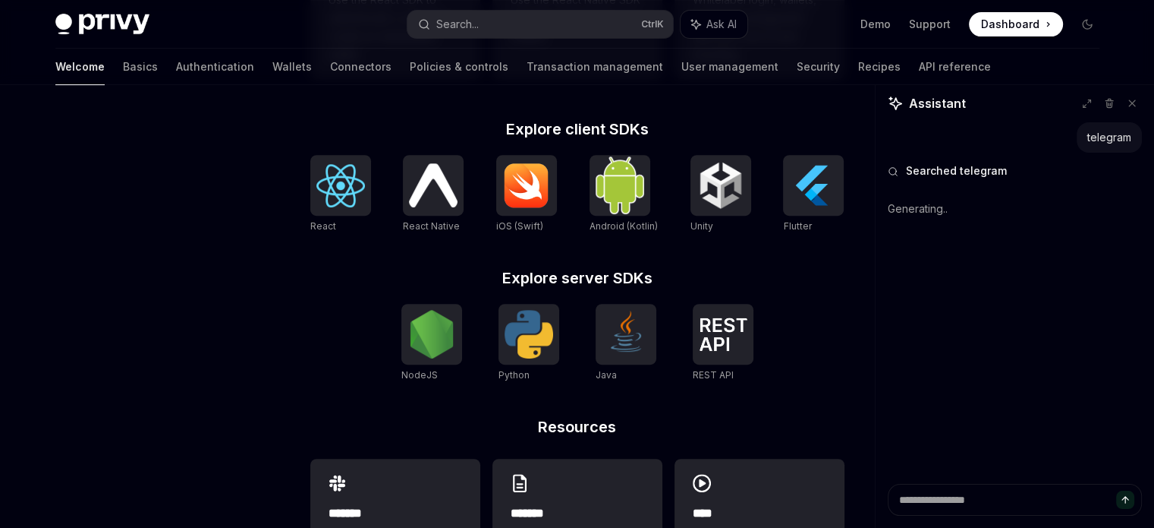
scroll to position [594, 0]
click at [351, 228] on link "React" at bounding box center [340, 193] width 61 height 79
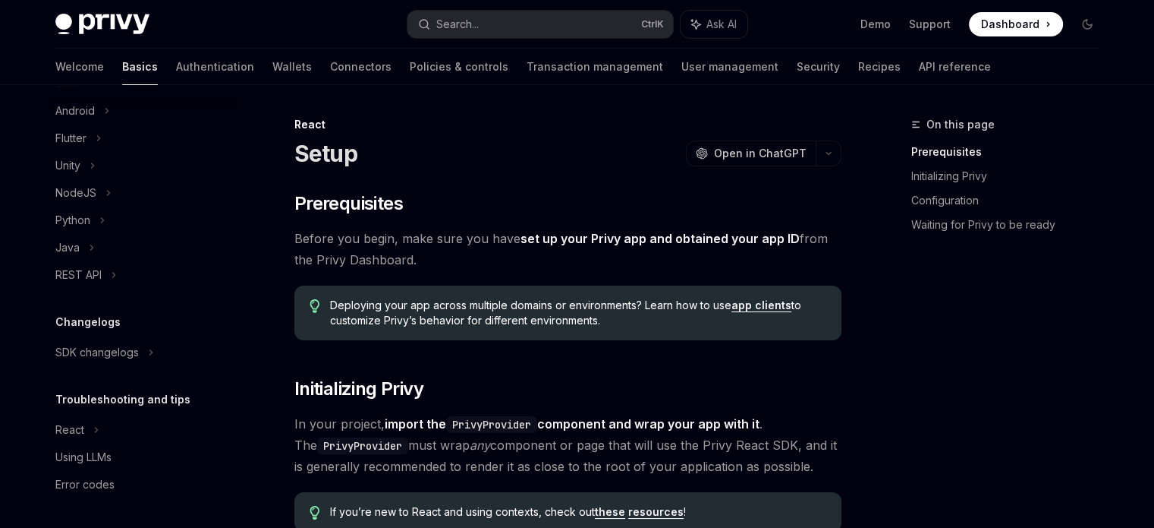
click at [557, 38] on div "Privy Docs home page Search... Ctrl K Ask AI Demo Support Dashboard Dashboard S…" at bounding box center [577, 24] width 1044 height 49
click at [550, 28] on button "Search... Ctrl K" at bounding box center [541, 24] width 266 height 27
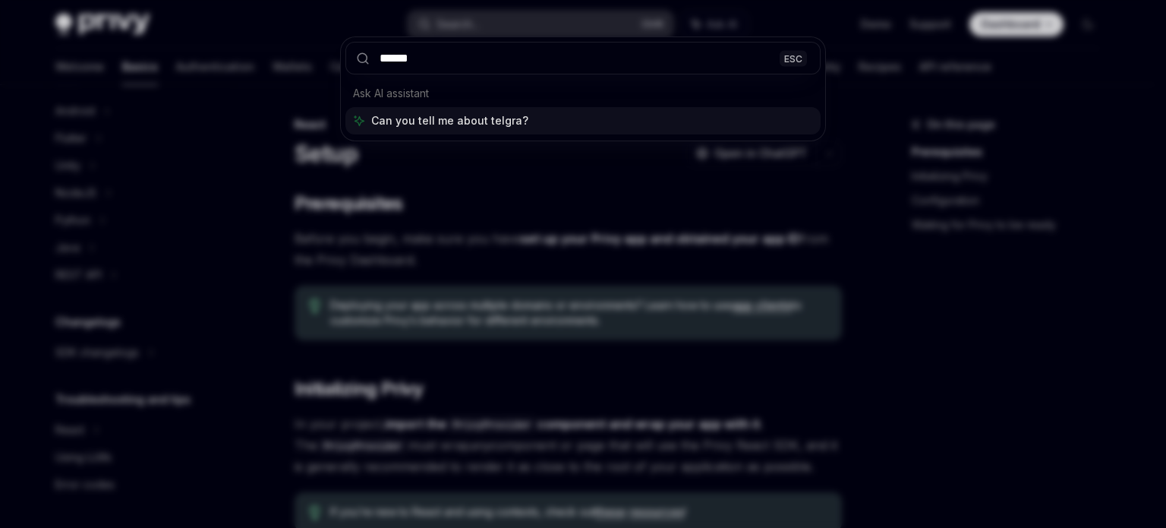
type input "*******"
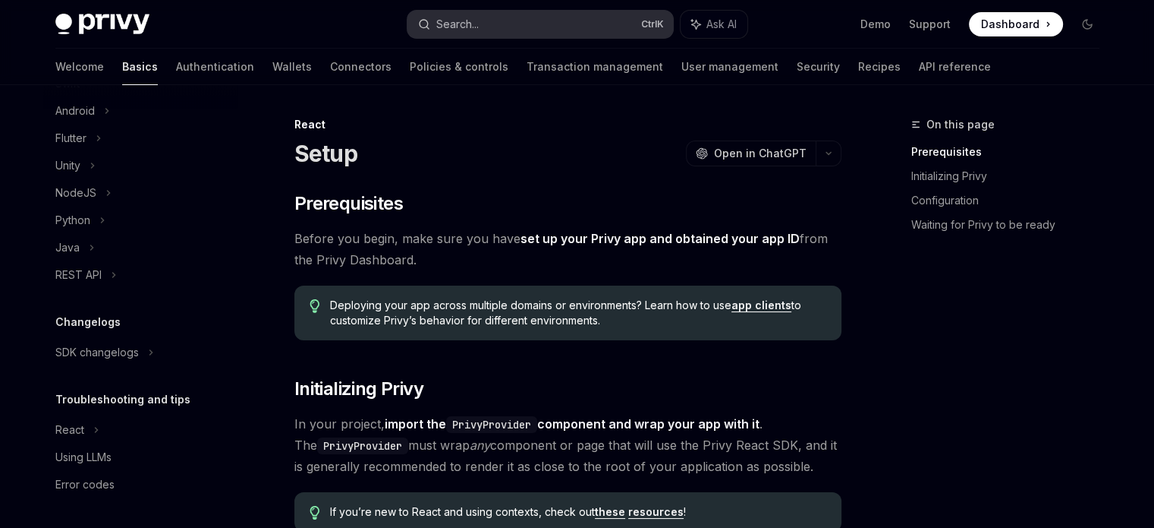
type textarea "*"
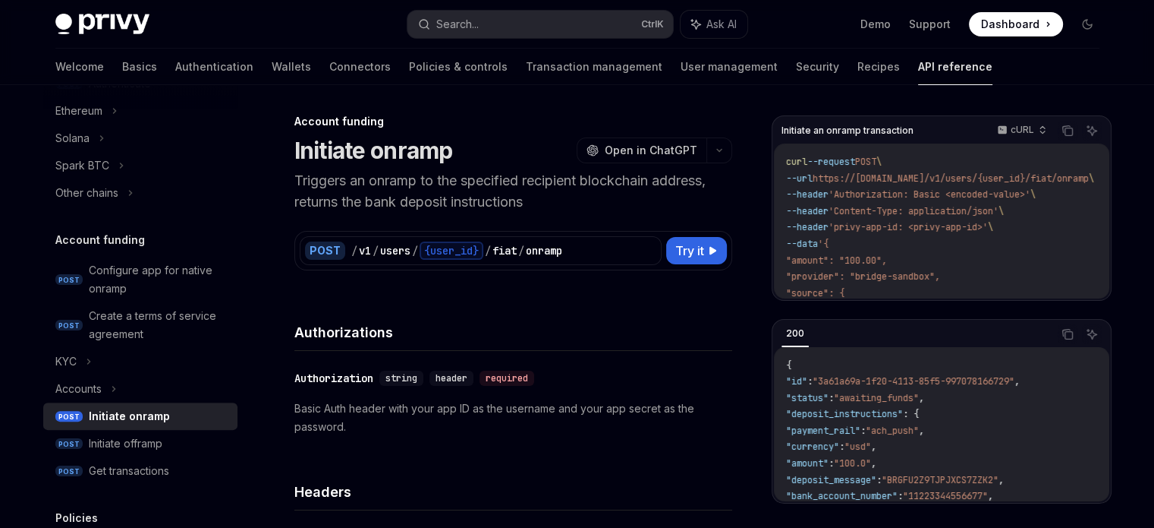
scroll to position [3, 0]
click at [489, 17] on button "Search... Ctrl K" at bounding box center [541, 24] width 266 height 27
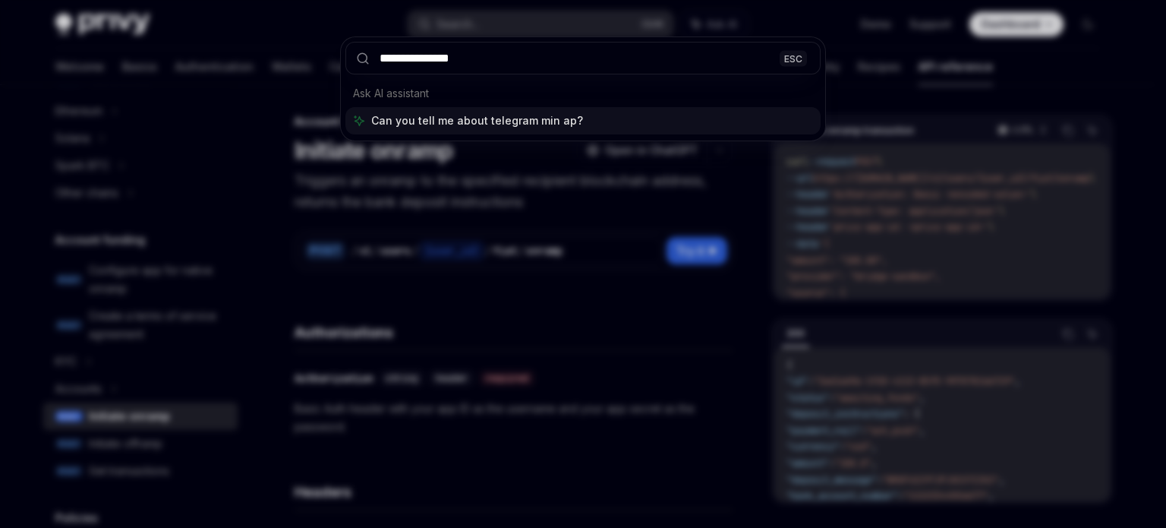
type input "**********"
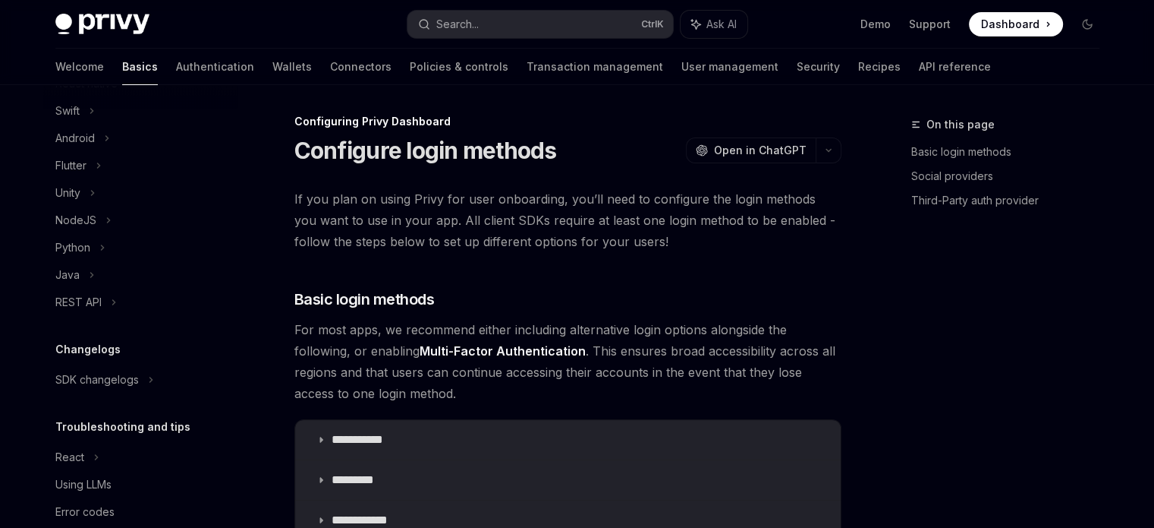
type textarea "*"
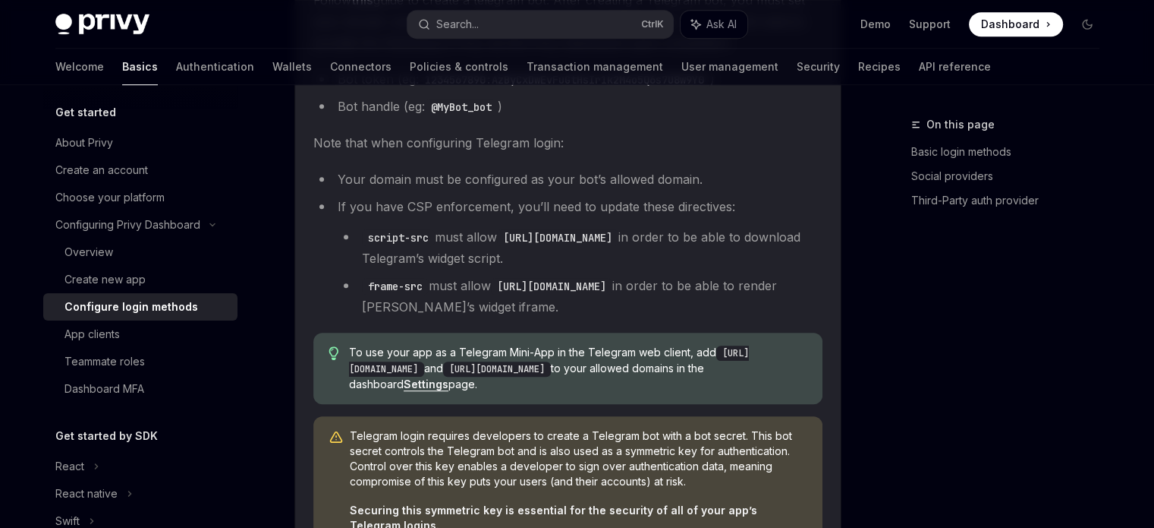
scroll to position [905, 0]
drag, startPoint x: 638, startPoint y: 234, endPoint x: 512, endPoint y: 235, distance: 125.2
click at [512, 235] on code "https://telegram.org" at bounding box center [557, 237] width 121 height 17
copy code "https://telegram.org"
drag, startPoint x: 421, startPoint y: 282, endPoint x: 369, endPoint y: 281, distance: 52.4
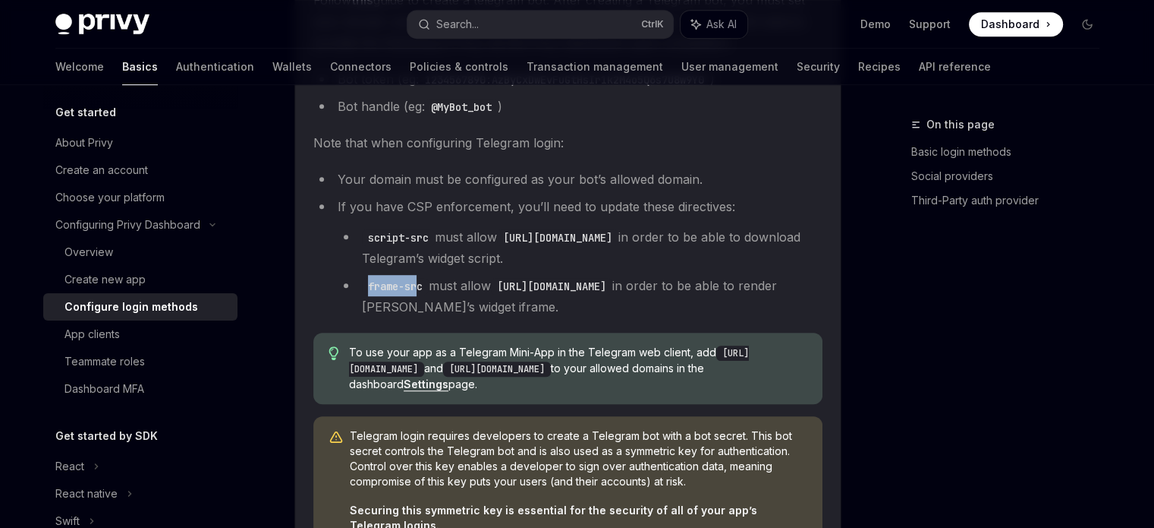
click at [369, 281] on code "frame-src" at bounding box center [395, 286] width 67 height 17
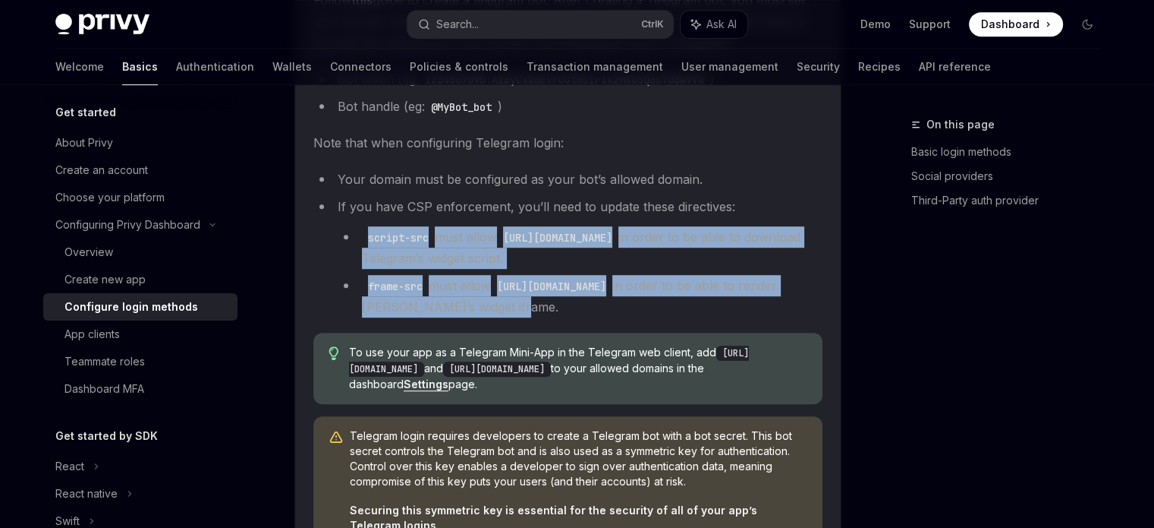
drag, startPoint x: 559, startPoint y: 302, endPoint x: 357, endPoint y: 235, distance: 212.9
click at [357, 235] on ul "script-src must allow https://telegram.org in order to be able to download Tele…" at bounding box center [580, 271] width 485 height 91
copy ul "script-src must allow https://telegram.org in order to be able to download Tele…"
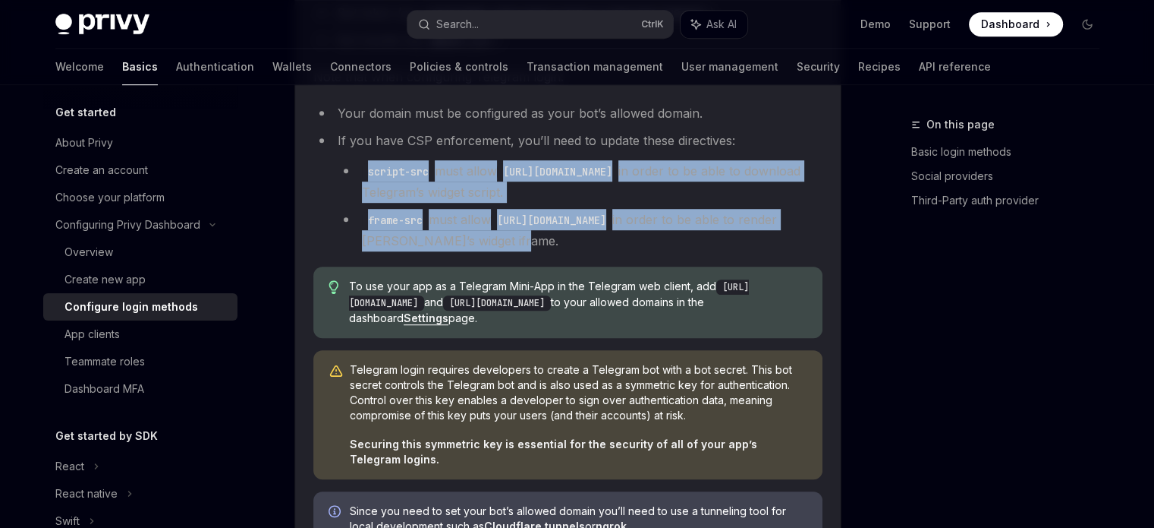
scroll to position [970, 0]
drag, startPoint x: 483, startPoint y: 300, endPoint x: 355, endPoint y: 298, distance: 127.5
click at [355, 298] on code "http://web.telegram.org" at bounding box center [549, 295] width 400 height 31
copy code "http://web.telegram.org"
click at [441, 316] on link "Settings" at bounding box center [426, 319] width 45 height 14
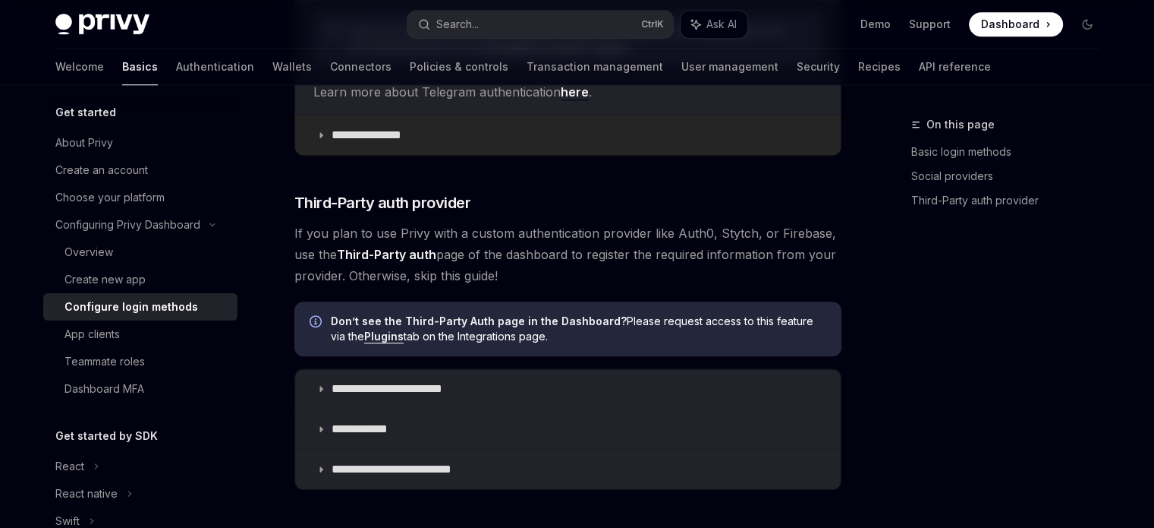
scroll to position [1450, 0]
click at [358, 134] on p "**********" at bounding box center [375, 135] width 87 height 15
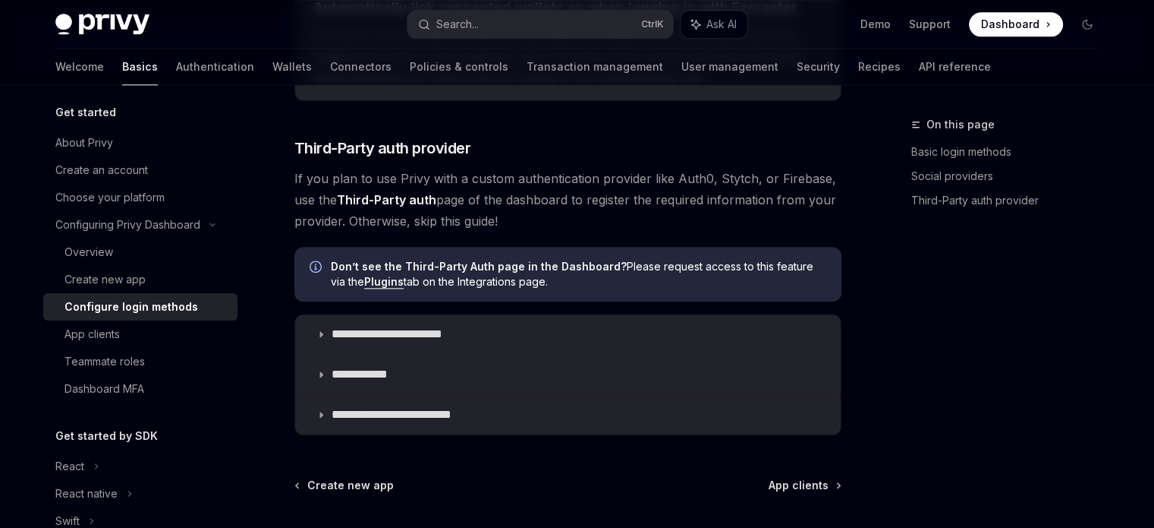
scroll to position [1951, 0]
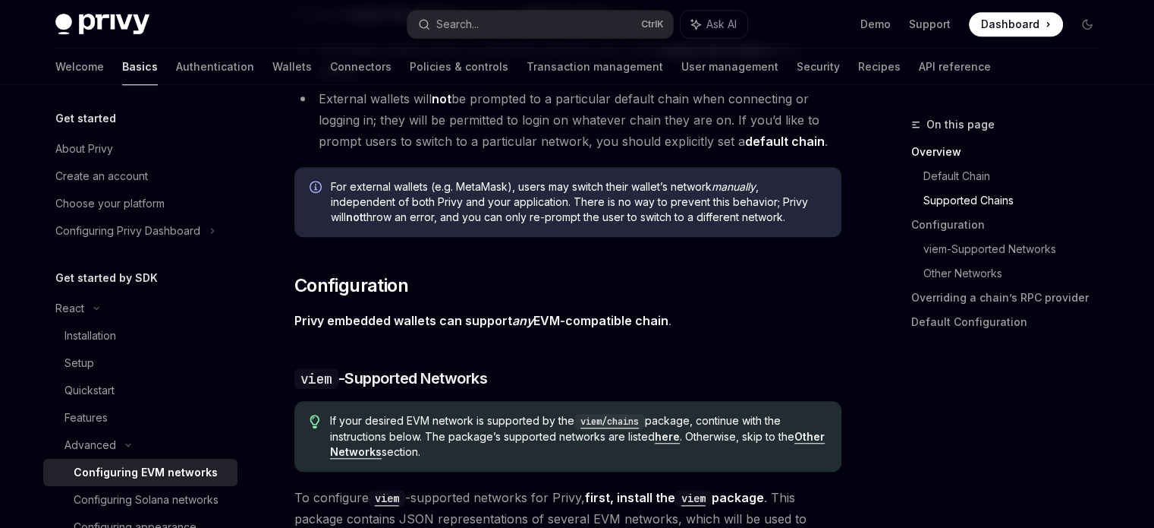
scroll to position [1248, 0]
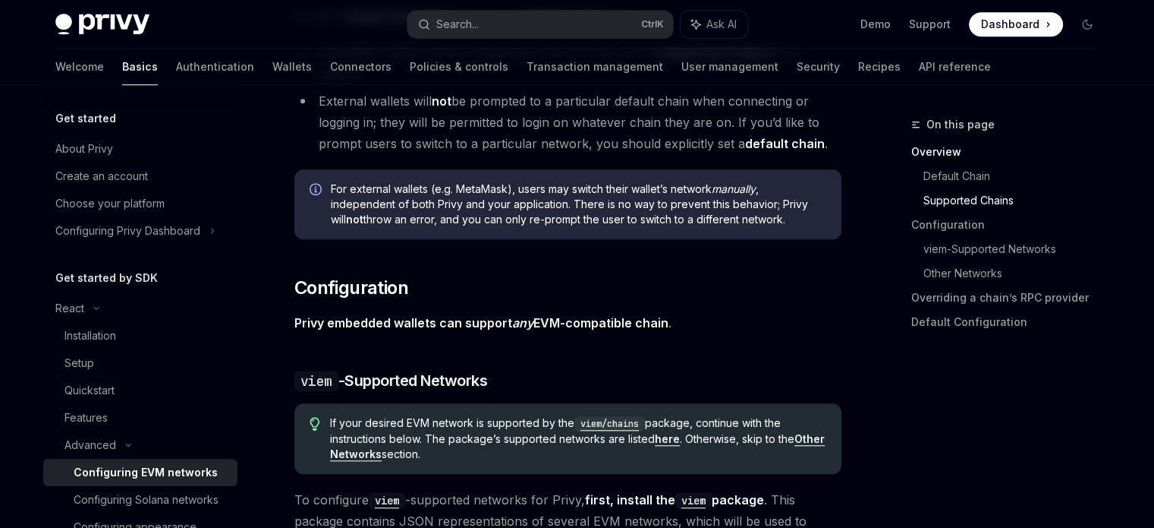
click at [1016, 20] on span "Dashboard" at bounding box center [1010, 24] width 58 height 15
